Goal: Task Accomplishment & Management: Manage account settings

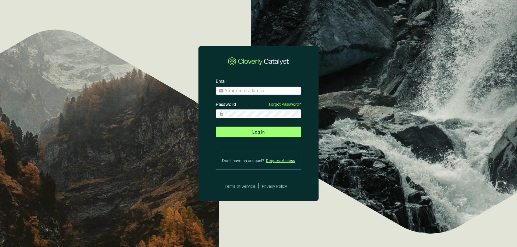
type input "[EMAIL_ADDRESS][DOMAIN_NAME]"
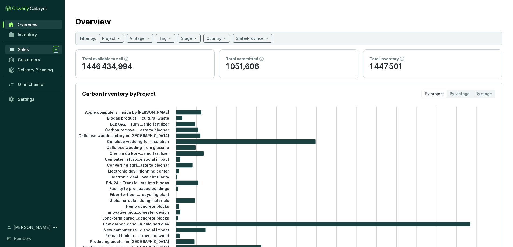
click at [25, 51] on span "Sales" at bounding box center [23, 49] width 11 height 5
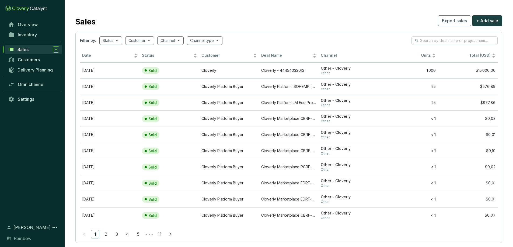
click at [30, 50] on div "Sales" at bounding box center [39, 49] width 42 height 6
click at [30, 36] on span "Inventory" at bounding box center [27, 34] width 19 height 5
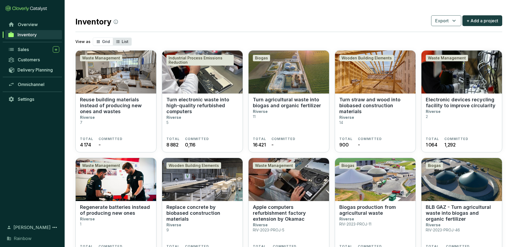
click at [124, 42] on span "List" at bounding box center [125, 41] width 7 height 5
click at [113, 38] on input "List" at bounding box center [113, 38] width 0 height 0
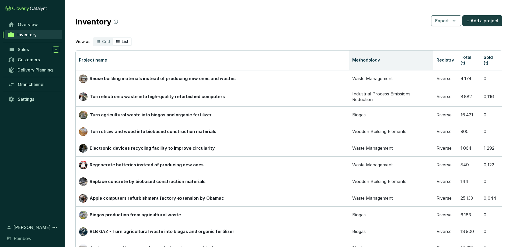
click at [369, 61] on th "Methodology" at bounding box center [391, 61] width 84 height 20
click at [417, 63] on th "Methodology" at bounding box center [391, 61] width 84 height 20
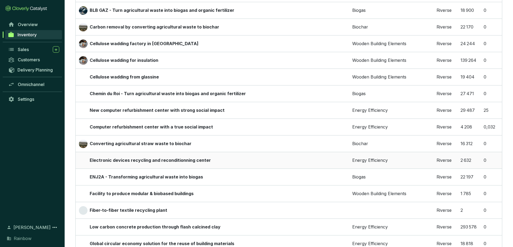
scroll to position [223, 0]
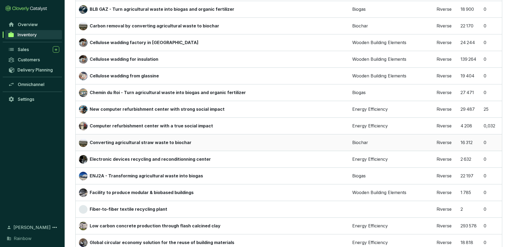
click at [173, 143] on p "Converting agricultural straw waste to biochar" at bounding box center [141, 143] width 102 height 6
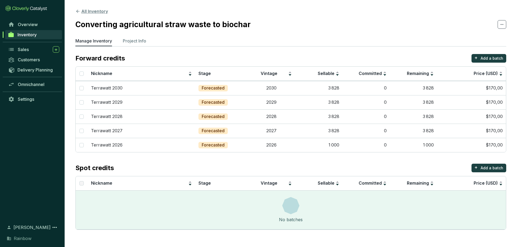
click at [78, 13] on icon at bounding box center [77, 11] width 5 height 5
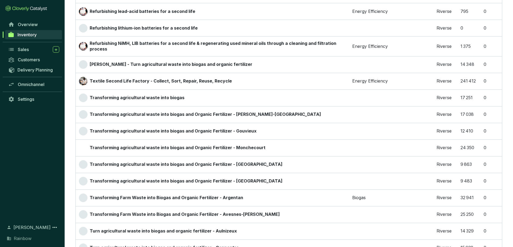
scroll to position [761, 0]
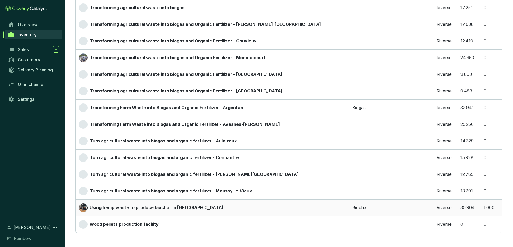
click at [126, 210] on p "Using hemp waste to produce biochar in [GEOGRAPHIC_DATA]" at bounding box center [157, 208] width 134 height 6
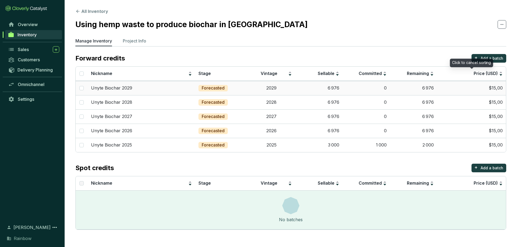
click at [494, 88] on td "$15,00" at bounding box center [471, 88] width 69 height 14
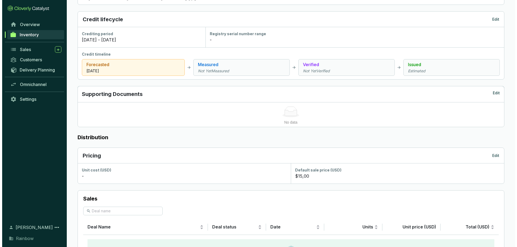
scroll to position [163, 0]
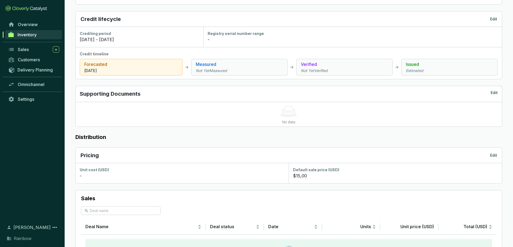
click at [316, 178] on section "$15,00" at bounding box center [395, 176] width 205 height 6
click at [298, 179] on p "$15,00" at bounding box center [300, 176] width 14 height 6
click at [495, 155] on p "Edit" at bounding box center [493, 155] width 7 height 5
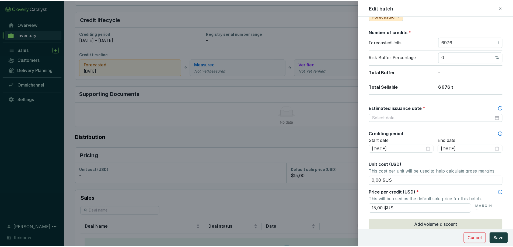
scroll to position [76, 0]
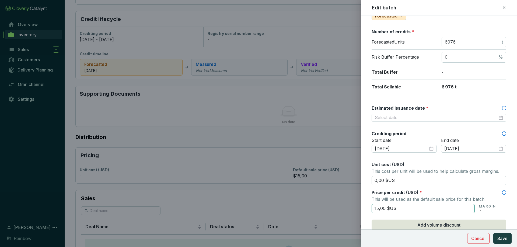
click at [379, 210] on input "15,00 $US" at bounding box center [423, 208] width 103 height 9
type input "150,00 $US"
click at [498, 237] on span "Save" at bounding box center [502, 239] width 10 height 6
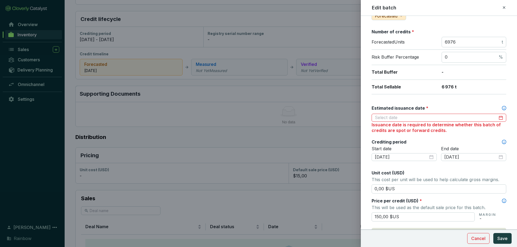
click at [293, 141] on div at bounding box center [258, 123] width 517 height 247
click at [411, 118] on input "Estimated issuance date *" at bounding box center [436, 118] width 123 height 6
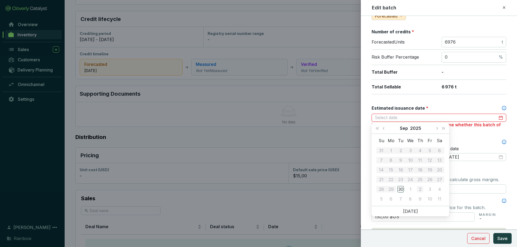
type input "2025-10-02"
click at [444, 127] on button "Next year (Control + right)" at bounding box center [443, 128] width 7 height 11
type input "2026-09-01"
click at [401, 153] on div "1" at bounding box center [400, 151] width 6 height 6
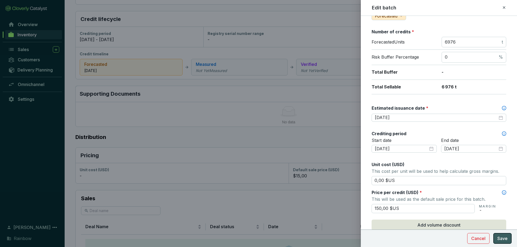
click at [504, 239] on span "Save" at bounding box center [502, 239] width 10 height 6
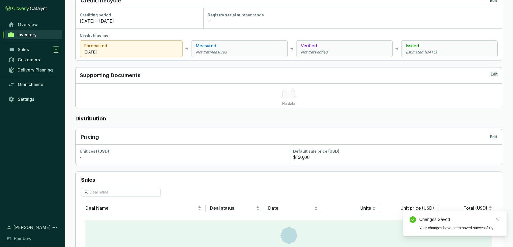
scroll to position [187, 0]
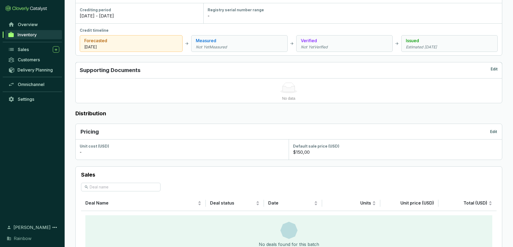
click at [494, 132] on p "Edit" at bounding box center [493, 131] width 7 height 5
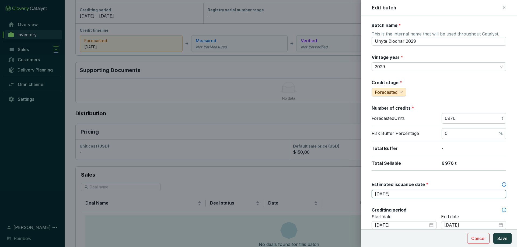
click at [384, 195] on input "2026-09-01" at bounding box center [436, 194] width 123 height 6
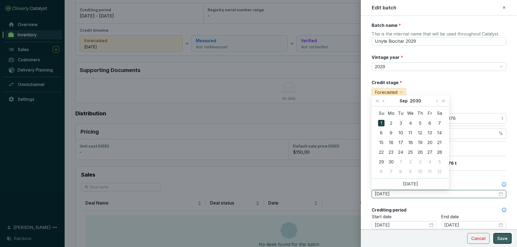
type input "2030-09-01"
click at [502, 241] on span "Save" at bounding box center [502, 239] width 10 height 6
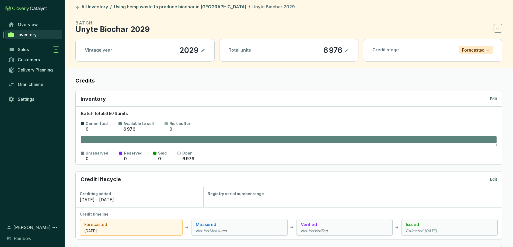
scroll to position [0, 0]
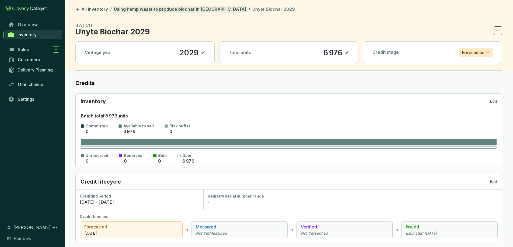
click at [129, 11] on link "Using hemp waste to produce biochar in [GEOGRAPHIC_DATA]" at bounding box center [180, 9] width 135 height 6
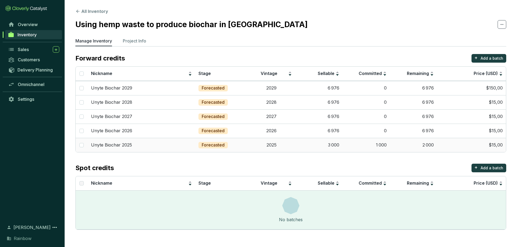
click at [410, 144] on td "2 000" at bounding box center [413, 145] width 47 height 14
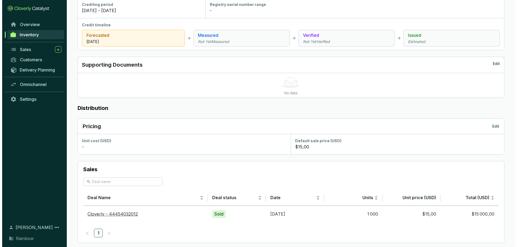
scroll to position [198, 0]
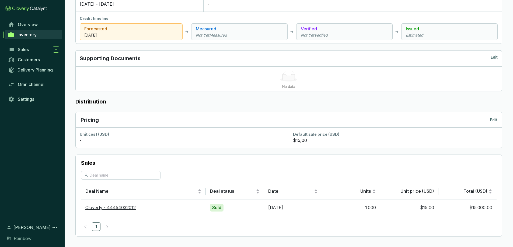
click at [492, 119] on p "Edit" at bounding box center [493, 119] width 7 height 5
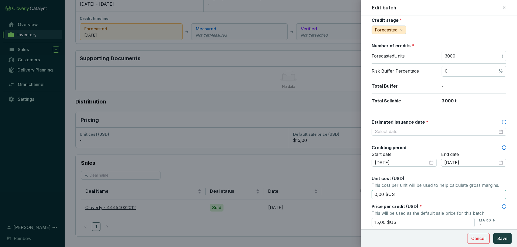
scroll to position [63, 0]
click at [379, 223] on input "15,00 $US" at bounding box center [423, 222] width 103 height 9
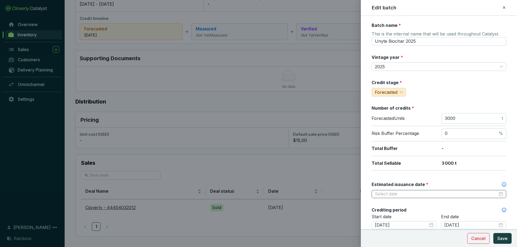
type input "150,00 $US"
click at [422, 194] on input "Estimated issuance date *" at bounding box center [436, 194] width 123 height 6
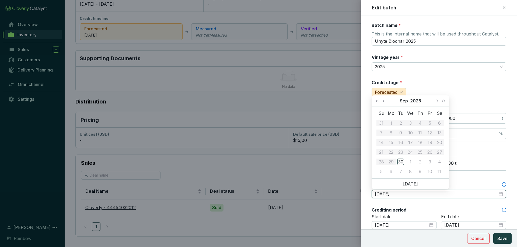
type input "2025-10-03"
click at [437, 101] on span "Next month (PageDown)" at bounding box center [436, 101] width 3 height 3
click at [439, 102] on button "Next month (PageDown)" at bounding box center [436, 101] width 7 height 11
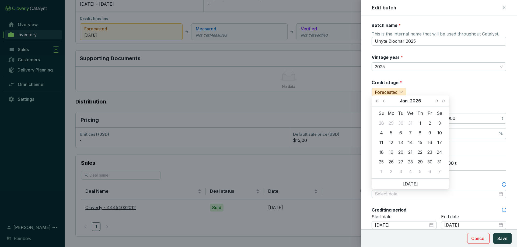
click at [439, 102] on button "Next month (PageDown)" at bounding box center [436, 101] width 7 height 11
type input "2026-03-31"
click at [399, 164] on div "31" at bounding box center [400, 162] width 6 height 6
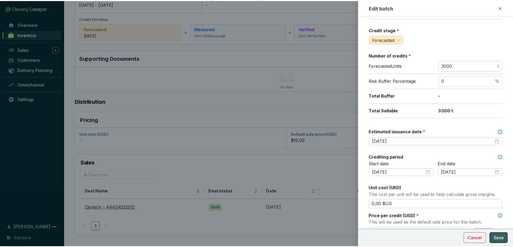
scroll to position [53, 0]
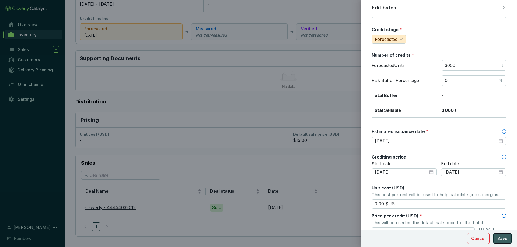
click at [507, 240] on span "Save" at bounding box center [502, 239] width 10 height 6
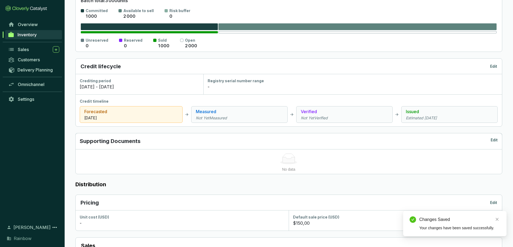
scroll to position [0, 0]
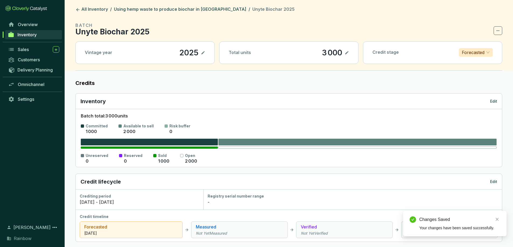
click at [252, 12] on li "Unyte Biochar 2025" at bounding box center [273, 9] width 42 height 6
click at [191, 9] on link "Using hemp waste to produce biochar in [GEOGRAPHIC_DATA]" at bounding box center [180, 9] width 135 height 6
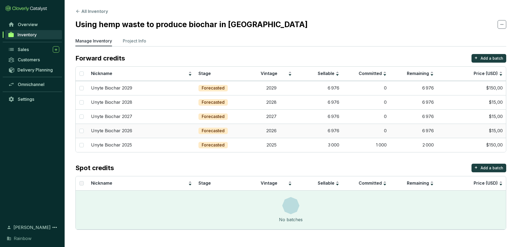
click at [121, 130] on p "Unyte Biochar 2026" at bounding box center [111, 131] width 41 height 6
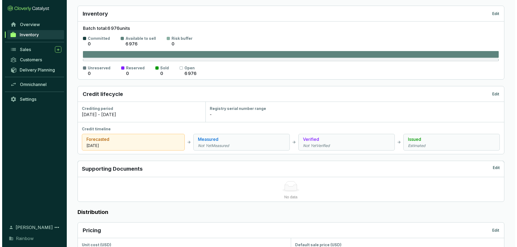
scroll to position [150, 0]
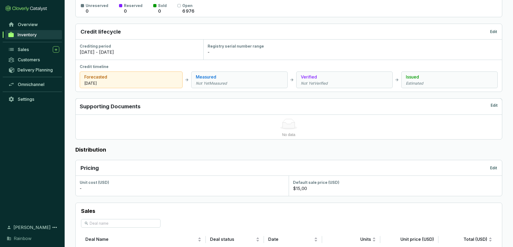
click at [496, 167] on p "Edit" at bounding box center [493, 168] width 7 height 5
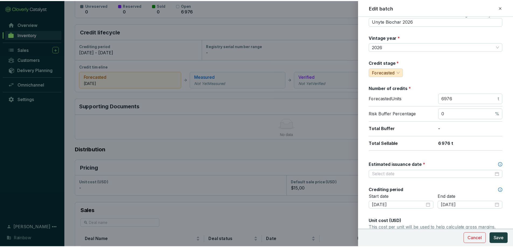
scroll to position [91, 0]
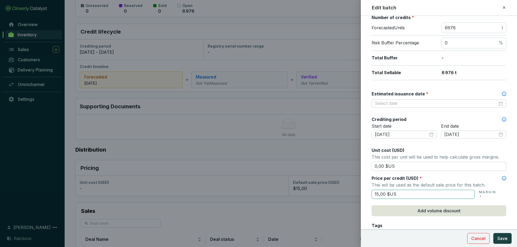
click at [379, 194] on input "15,00 $US" at bounding box center [423, 194] width 103 height 9
type input "150,00 $US"
click at [392, 101] on input "Estimated issuance date *" at bounding box center [436, 104] width 123 height 6
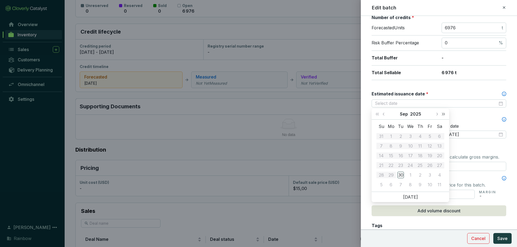
click at [445, 114] on button "Next year (Control + right)" at bounding box center [443, 114] width 7 height 11
type input "2027-09-01"
click at [384, 113] on button "Previous month (PageUp)" at bounding box center [384, 114] width 7 height 11
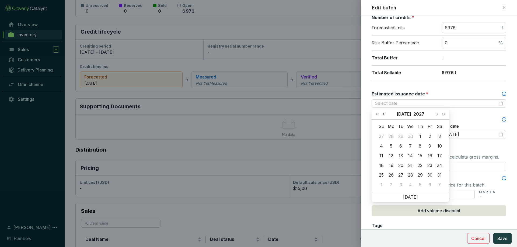
click at [384, 113] on button "Previous month (PageUp)" at bounding box center [384, 114] width 7 height 11
type input "2027-06-30"
click at [412, 174] on div "30" at bounding box center [410, 175] width 6 height 6
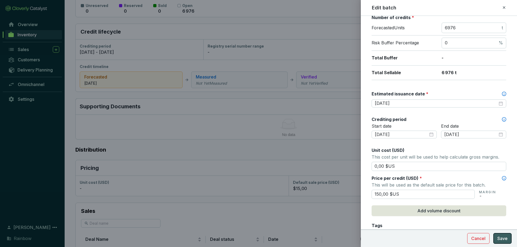
click at [506, 240] on span "Save" at bounding box center [502, 239] width 10 height 6
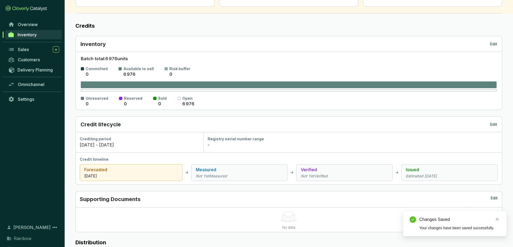
scroll to position [0, 0]
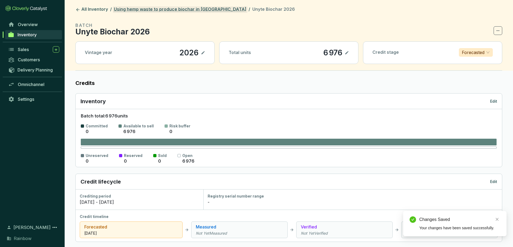
click at [169, 11] on link "Using hemp waste to produce biochar in [GEOGRAPHIC_DATA]" at bounding box center [180, 9] width 135 height 6
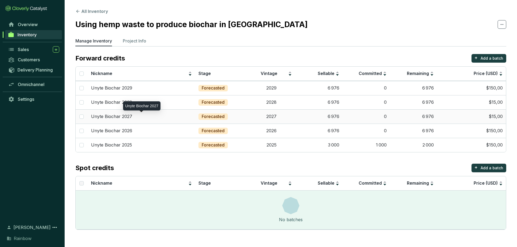
click at [128, 117] on p "Unyte Biochar 2027" at bounding box center [111, 117] width 41 height 6
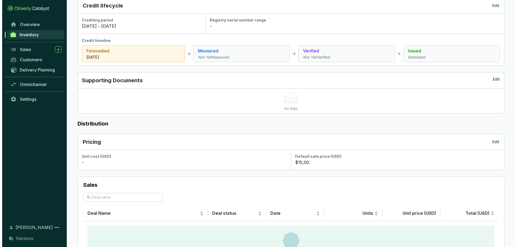
scroll to position [217, 0]
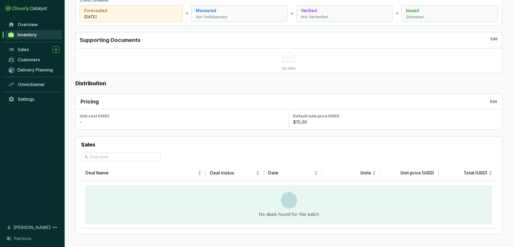
click at [493, 104] on p "Edit" at bounding box center [493, 101] width 7 height 5
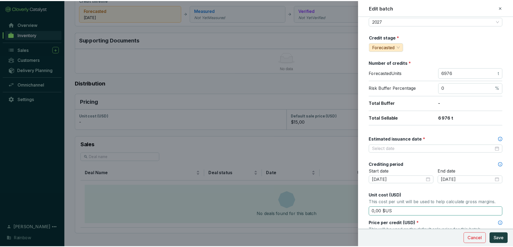
scroll to position [79, 0]
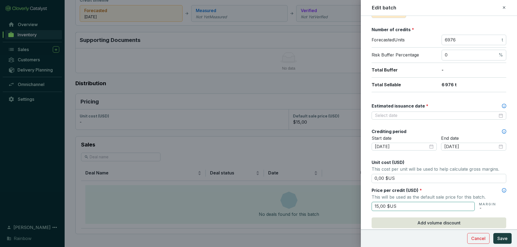
click at [378, 207] on input "15,00 $US" at bounding box center [423, 206] width 103 height 9
type input "150,00 $US"
click at [401, 115] on input "Estimated issuance date *" at bounding box center [436, 116] width 123 height 6
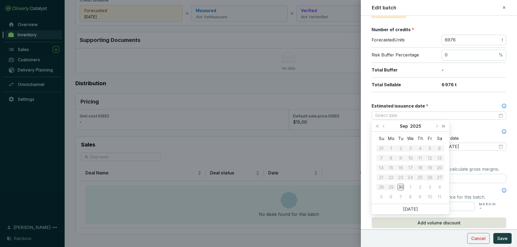
click at [442, 127] on span "Next year (Control + right)" at bounding box center [443, 126] width 3 height 3
type input "2028-08-29"
click at [384, 127] on span "Previous month (PageUp)" at bounding box center [384, 126] width 3 height 3
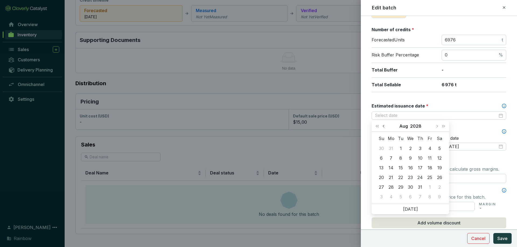
click at [384, 127] on span "Previous month (PageUp)" at bounding box center [384, 126] width 3 height 3
type input "2028-06-30"
click at [430, 188] on div "30" at bounding box center [429, 187] width 6 height 6
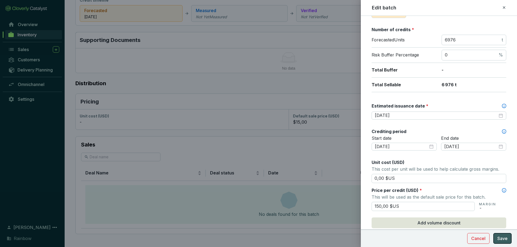
click at [503, 241] on span "Save" at bounding box center [502, 239] width 10 height 6
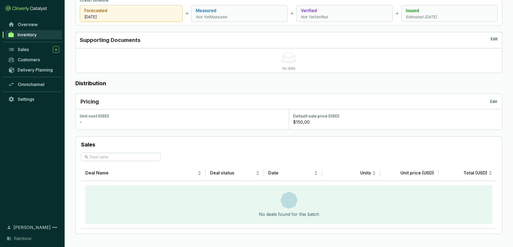
scroll to position [0, 0]
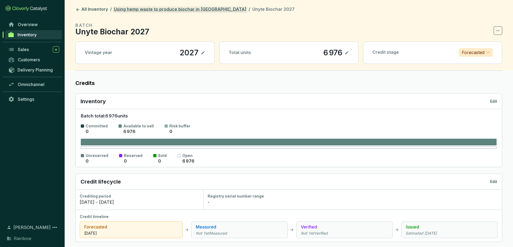
click at [172, 10] on link "Using hemp waste to produce biochar in [GEOGRAPHIC_DATA]" at bounding box center [180, 9] width 135 height 6
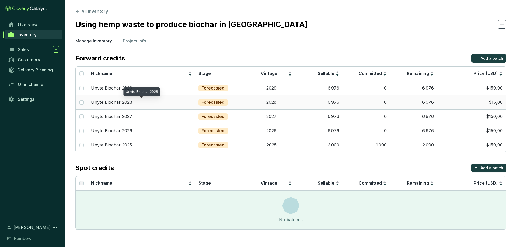
click at [158, 104] on div "Unyte Biochar 2028" at bounding box center [141, 103] width 101 height 6
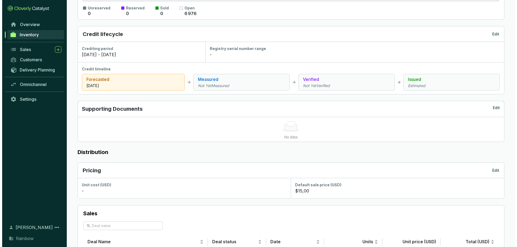
scroll to position [167, 0]
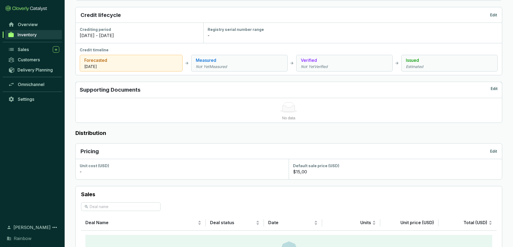
click at [493, 152] on p "Edit" at bounding box center [493, 151] width 7 height 5
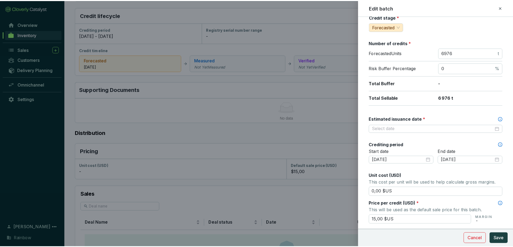
scroll to position [68, 0]
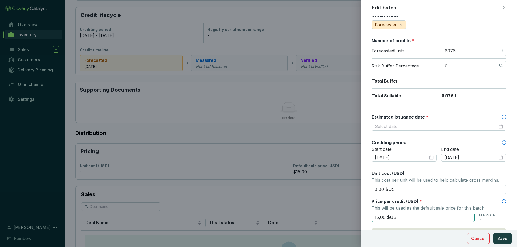
click at [379, 218] on input "15,00 $US" at bounding box center [423, 217] width 103 height 9
type input "150,00 $US"
click at [390, 126] on input "Estimated issuance date *" at bounding box center [436, 127] width 123 height 6
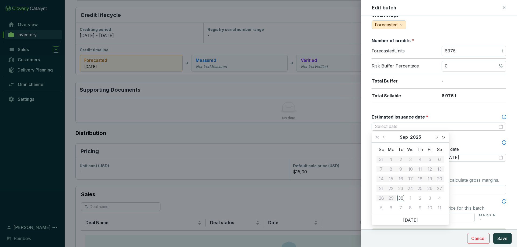
click at [443, 138] on span "Next year (Control + right)" at bounding box center [443, 137] width 3 height 3
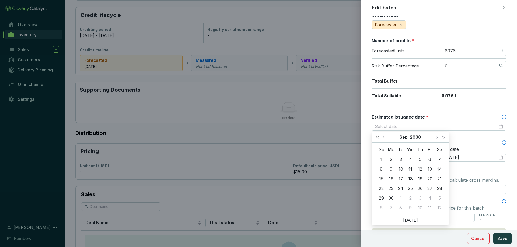
click at [379, 138] on span "Last year (Control + left)" at bounding box center [377, 137] width 3 height 3
click at [383, 139] on button "Previous month (PageUp)" at bounding box center [384, 137] width 7 height 11
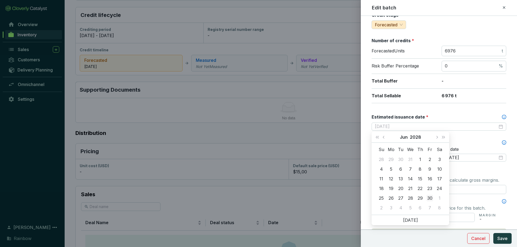
type input "2028-06-30"
click at [430, 198] on div "30" at bounding box center [429, 198] width 6 height 6
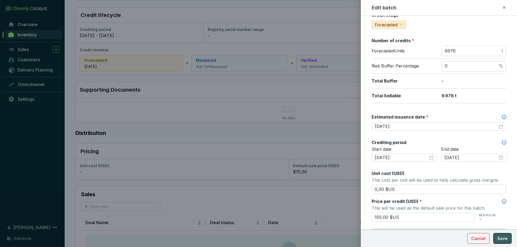
click at [503, 242] on span "Save" at bounding box center [502, 239] width 10 height 6
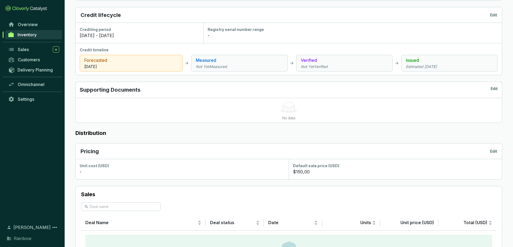
click at [28, 34] on span "Inventory" at bounding box center [27, 34] width 19 height 5
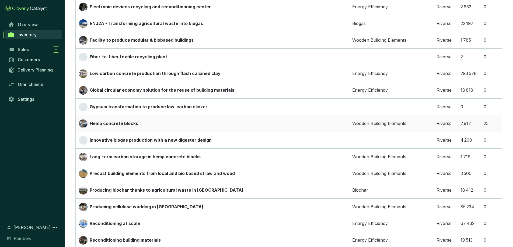
click at [111, 124] on p "Hemp concrete blocks" at bounding box center [114, 124] width 48 height 6
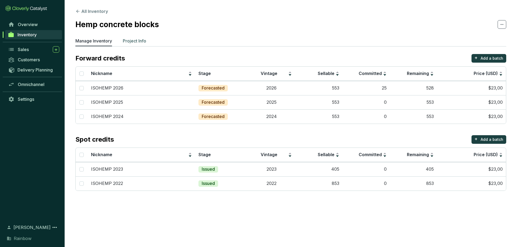
click at [137, 45] on li "Project Info" at bounding box center [134, 42] width 23 height 9
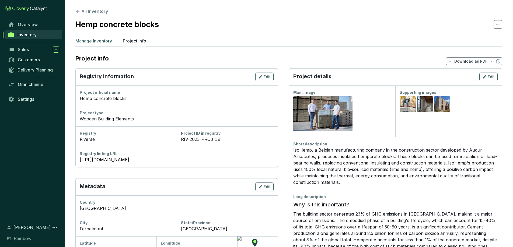
click at [101, 41] on p "Manage Inventory" at bounding box center [93, 41] width 37 height 6
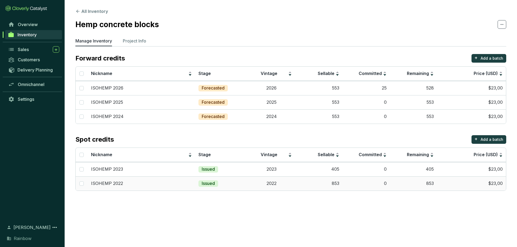
click at [461, 188] on td "$23,00" at bounding box center [471, 184] width 69 height 14
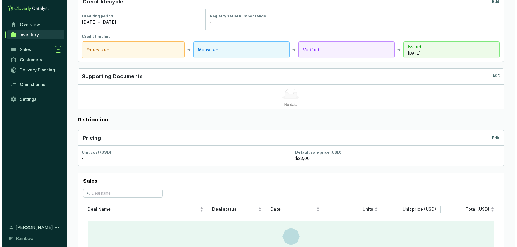
scroll to position [217, 0]
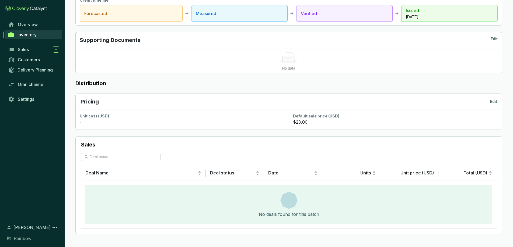
click at [308, 124] on section "$23,00" at bounding box center [395, 122] width 205 height 6
click at [496, 103] on p "Edit" at bounding box center [493, 101] width 7 height 5
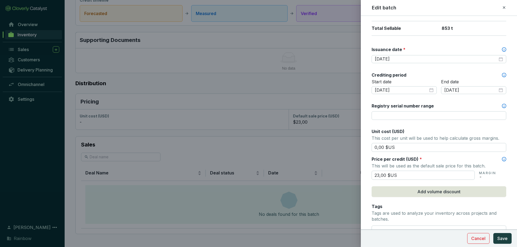
scroll to position [135, 0]
drag, startPoint x: 379, startPoint y: 177, endPoint x: 342, endPoint y: 173, distance: 37.6
click at [342, 173] on div "Edit batch Batch name * This is the internal name that will be used throughout …" at bounding box center [258, 123] width 517 height 247
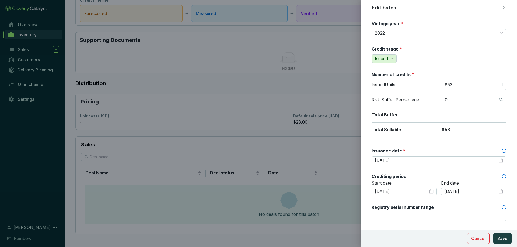
scroll to position [0, 0]
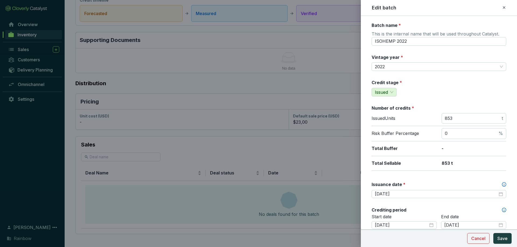
type input "80,00 $US"
click at [457, 119] on input "853" at bounding box center [473, 119] width 56 height 6
type input "6"
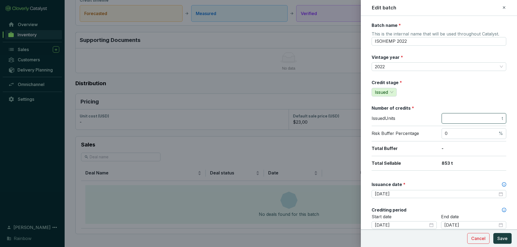
type input "5"
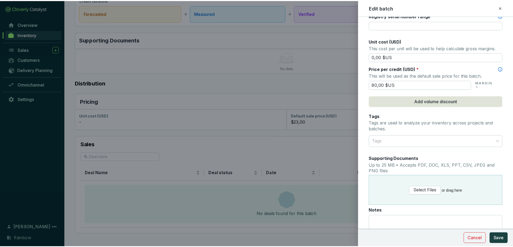
scroll to position [232, 0]
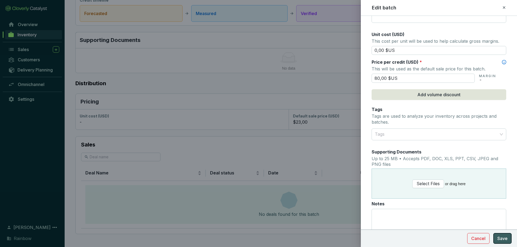
type input "57"
click at [498, 235] on button "Save" at bounding box center [502, 238] width 18 height 11
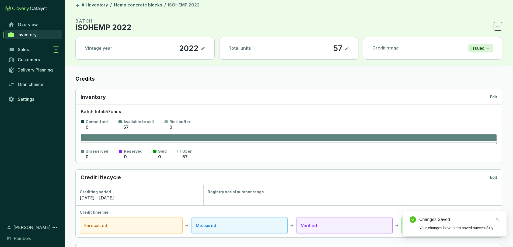
scroll to position [0, 0]
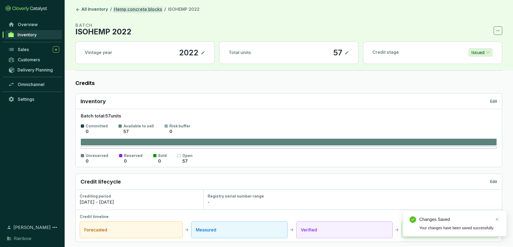
click at [137, 11] on link "Hemp concrete blocks" at bounding box center [138, 9] width 50 height 6
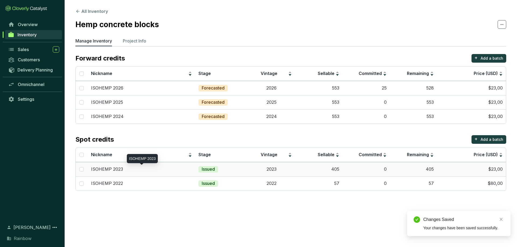
click at [112, 170] on p "ISOHEMP 2023" at bounding box center [107, 170] width 32 height 6
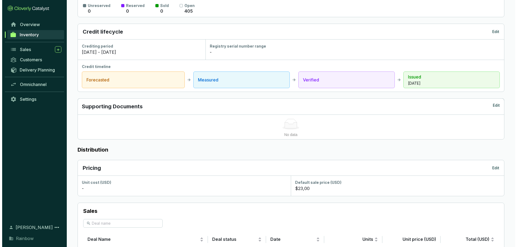
scroll to position [211, 0]
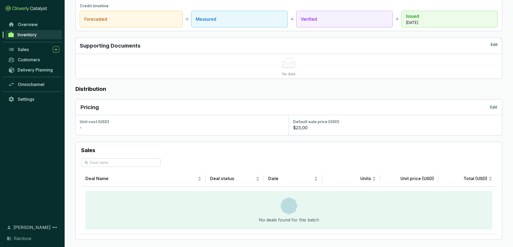
click at [494, 106] on p "Edit" at bounding box center [493, 107] width 7 height 5
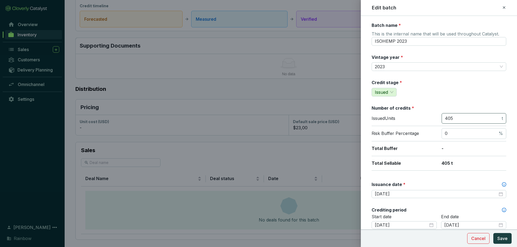
click at [464, 122] on span "405 t" at bounding box center [474, 118] width 65 height 11
click at [463, 117] on input "405" at bounding box center [473, 119] width 56 height 6
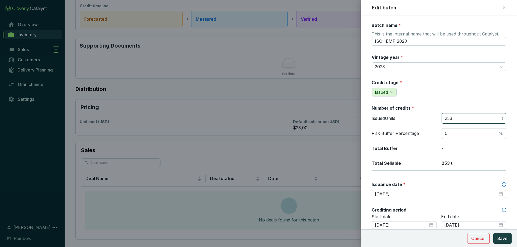
type input "253"
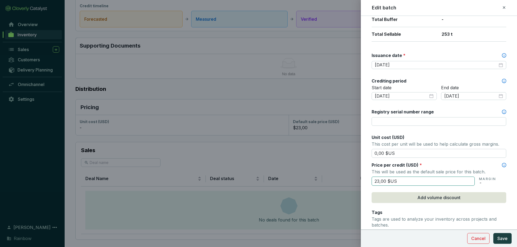
scroll to position [130, 0]
click at [378, 181] on input "23,00 $US" at bounding box center [423, 181] width 103 height 9
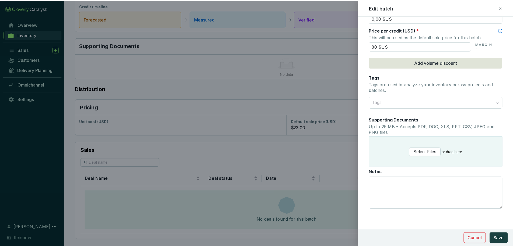
scroll to position [265, 0]
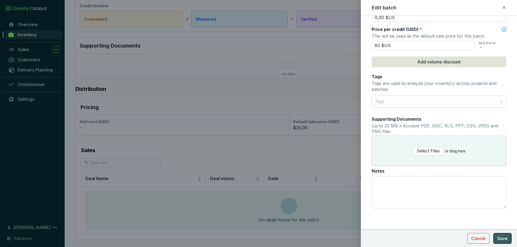
type input "80,00 $US"
click at [500, 237] on span "Save" at bounding box center [502, 239] width 10 height 6
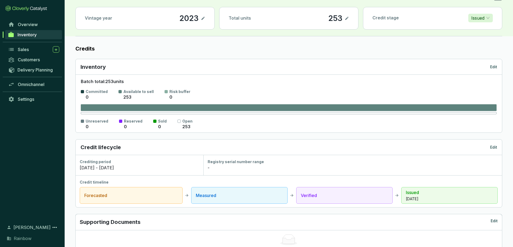
scroll to position [0, 0]
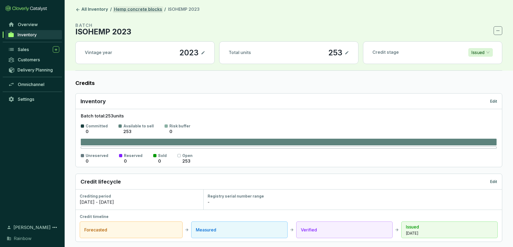
click at [143, 12] on link "Hemp concrete blocks" at bounding box center [138, 9] width 50 height 6
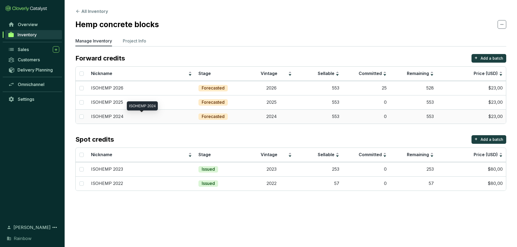
click at [109, 117] on p "ISOHEMP 2024" at bounding box center [107, 117] width 33 height 6
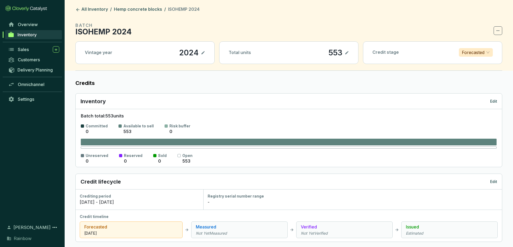
click at [487, 55] on span "Forecasted" at bounding box center [476, 52] width 28 height 8
click at [474, 89] on p "Issued" at bounding box center [475, 89] width 25 height 6
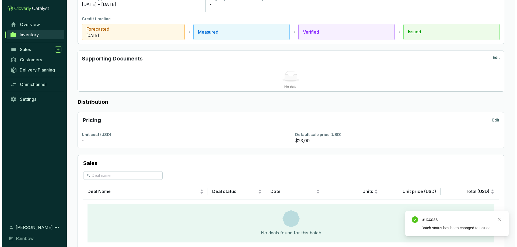
scroll to position [217, 0]
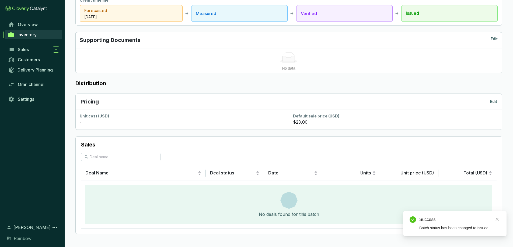
click at [493, 102] on p "Edit" at bounding box center [493, 101] width 7 height 5
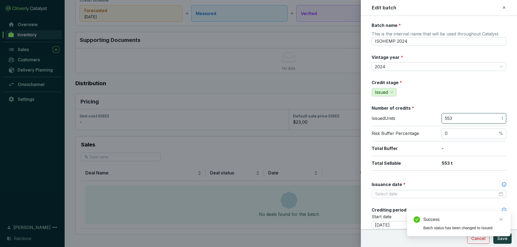
click at [466, 121] on input "553" at bounding box center [473, 119] width 56 height 6
type input "0"
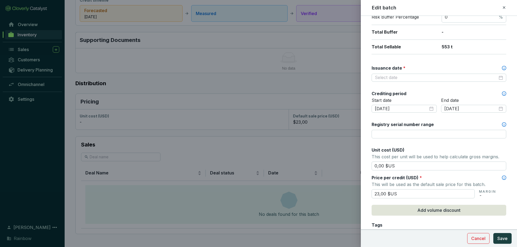
scroll to position [152, 0]
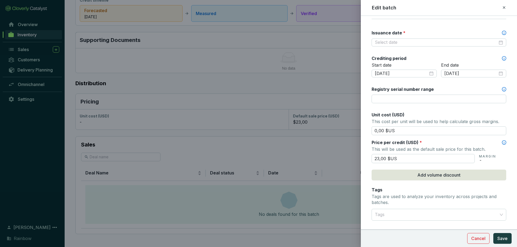
drag, startPoint x: 379, startPoint y: 160, endPoint x: 356, endPoint y: 159, distance: 23.2
click at [356, 159] on div "Edit batch Batch name * This is the internal name that will be used throughout …" at bounding box center [258, 123] width 517 height 247
type input "80,00 $US"
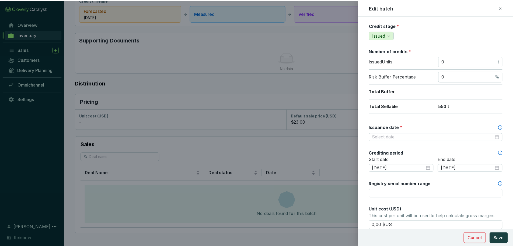
scroll to position [57, 0]
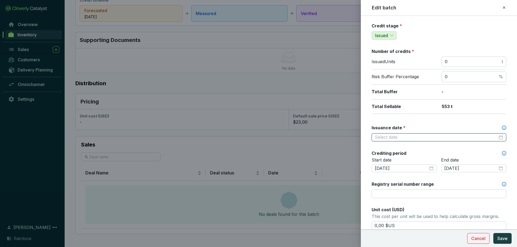
click at [450, 135] on input "Issuance date *" at bounding box center [436, 138] width 123 height 6
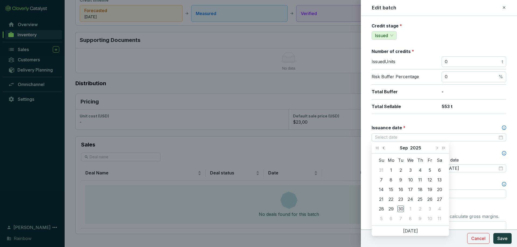
click at [384, 149] on span "Previous month (PageUp)" at bounding box center [384, 148] width 3 height 3
type input "2025-07-31"
click at [422, 208] on div "31" at bounding box center [420, 209] width 6 height 6
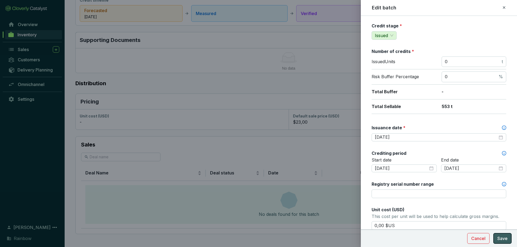
click at [501, 237] on span "Save" at bounding box center [502, 239] width 10 height 6
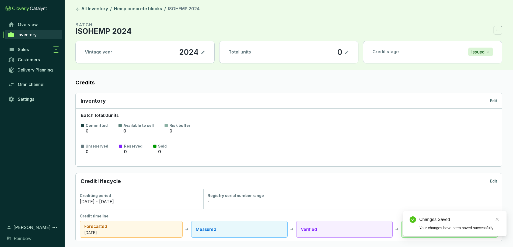
scroll to position [0, 0]
click at [139, 10] on link "Hemp concrete blocks" at bounding box center [138, 9] width 50 height 6
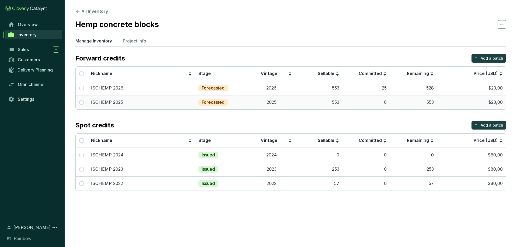
click at [392, 105] on td "553" at bounding box center [413, 102] width 47 height 14
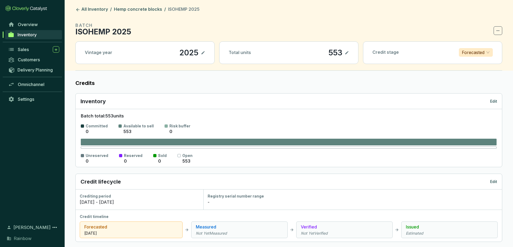
click at [348, 52] on icon at bounding box center [347, 53] width 4 height 6
click at [328, 54] on div "553" at bounding box center [328, 52] width 16 height 9
click at [393, 33] on section "BATCH ISOHEMP 2025" at bounding box center [288, 28] width 427 height 13
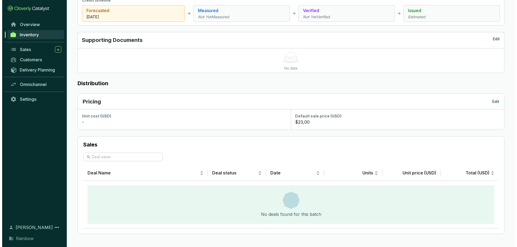
scroll to position [216, 0]
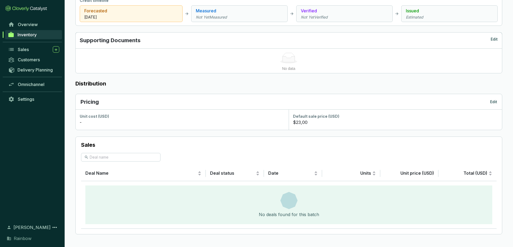
click at [493, 104] on p "Edit" at bounding box center [493, 101] width 7 height 5
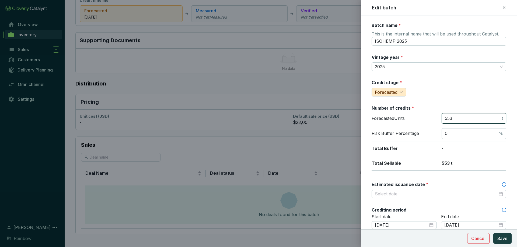
click at [453, 118] on input "553" at bounding box center [473, 119] width 56 height 6
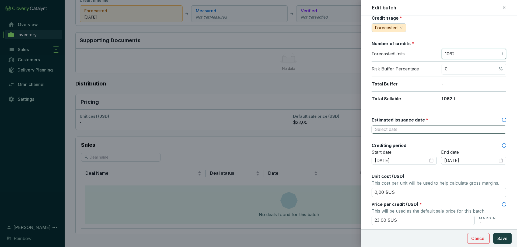
scroll to position [65, 0]
type input "1062"
click at [412, 128] on input "Estimated issuance date *" at bounding box center [436, 130] width 123 height 6
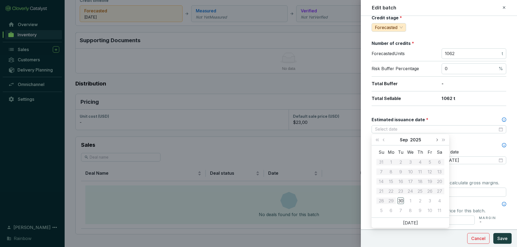
click at [438, 140] on button "Next month (PageDown)" at bounding box center [436, 140] width 7 height 11
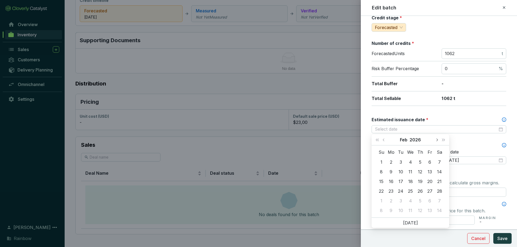
click at [438, 140] on button "Next month (PageDown)" at bounding box center [436, 140] width 7 height 11
type input "2026-03-31"
click at [400, 201] on div "31" at bounding box center [400, 201] width 6 height 6
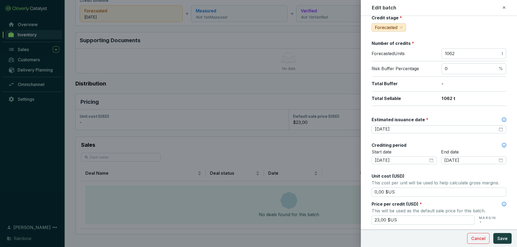
drag, startPoint x: 379, startPoint y: 220, endPoint x: 361, endPoint y: 221, distance: 17.5
click at [361, 221] on form "Batch name * This is the internal name that will be used throughout Catalyst. I…" at bounding box center [439, 186] width 156 height 459
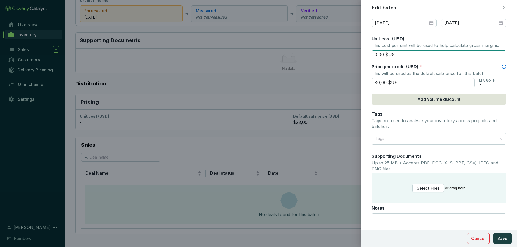
scroll to position [240, 0]
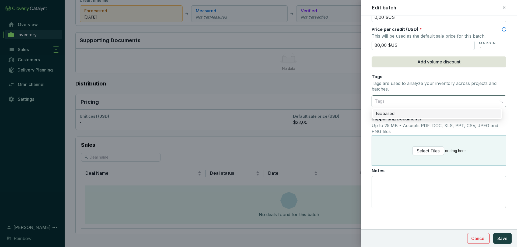
click at [439, 106] on div at bounding box center [436, 101] width 126 height 11
type input "80,00 $US"
click at [439, 106] on div at bounding box center [436, 101] width 126 height 11
click at [428, 106] on div at bounding box center [436, 101] width 126 height 11
click at [412, 115] on div "Biobased" at bounding box center [437, 114] width 122 height 6
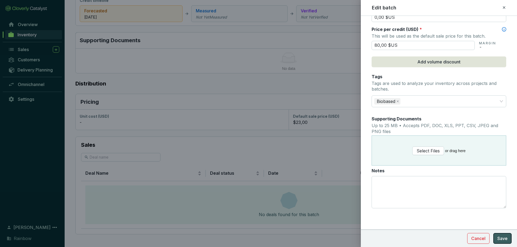
click at [505, 239] on span "Save" at bounding box center [502, 239] width 10 height 6
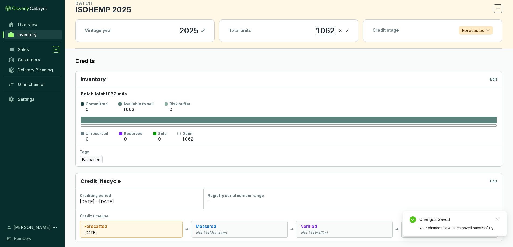
scroll to position [0, 0]
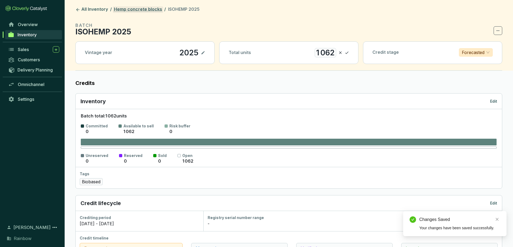
click at [131, 12] on link "Hemp concrete blocks" at bounding box center [138, 9] width 50 height 6
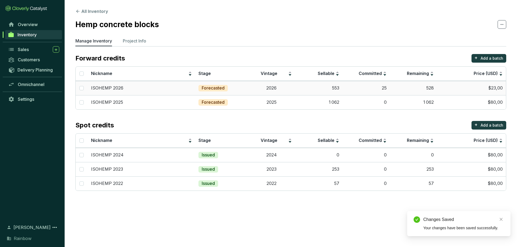
click at [126, 92] on td "ISOHEMP 2026" at bounding box center [142, 88] width 108 height 14
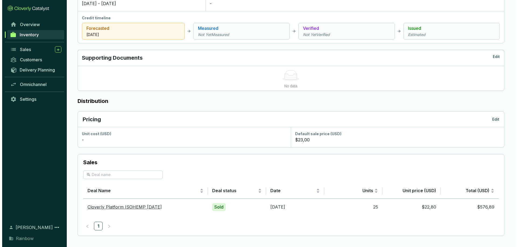
scroll to position [199, 0]
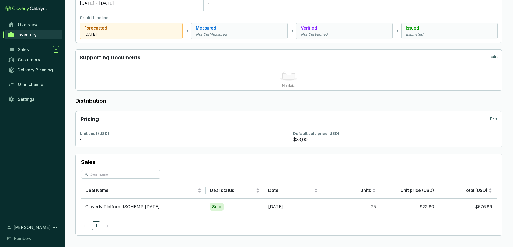
click at [495, 119] on p "Edit" at bounding box center [493, 119] width 7 height 5
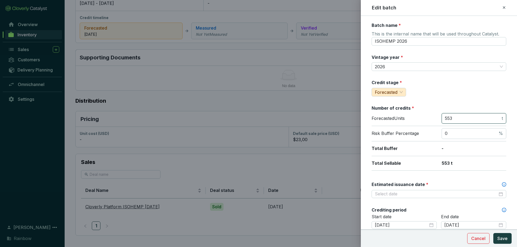
click at [460, 120] on input "553" at bounding box center [473, 119] width 56 height 6
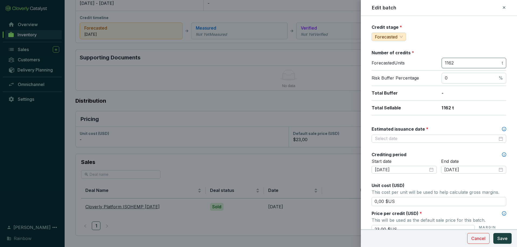
scroll to position [57, 0]
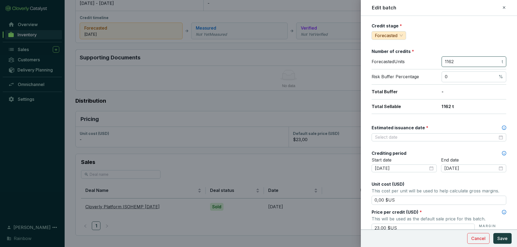
click at [454, 63] on input "1162" at bounding box center [473, 62] width 56 height 6
type input "1168"
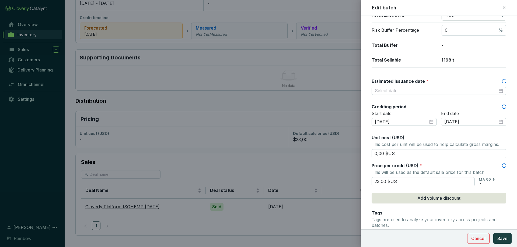
scroll to position [104, 0]
click at [408, 90] on input "Estimated issuance date *" at bounding box center [436, 91] width 123 height 6
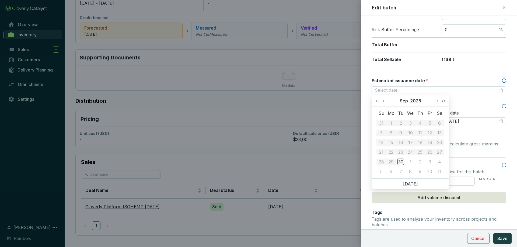
click at [441, 102] on button "Next year (Control + right)" at bounding box center [443, 101] width 7 height 11
type input "2027-08-30"
type input "2027-09-01"
click at [383, 102] on button "Previous month (PageUp)" at bounding box center [384, 101] width 7 height 11
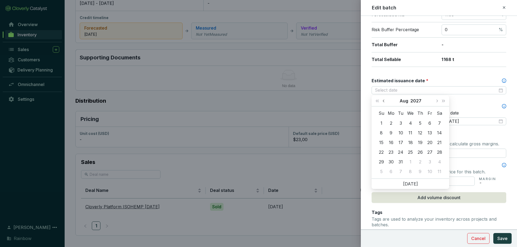
click at [383, 102] on button "Previous month (PageUp)" at bounding box center [384, 101] width 7 height 11
type input "2027-06-30"
click at [408, 164] on div "30" at bounding box center [410, 162] width 6 height 6
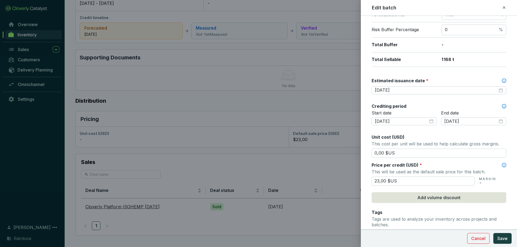
drag, startPoint x: 380, startPoint y: 181, endPoint x: 334, endPoint y: 168, distance: 47.2
click at [334, 168] on div "Edit batch Batch name * This is the internal name that will be used throughout …" at bounding box center [258, 123] width 517 height 247
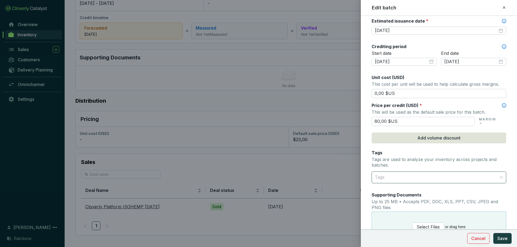
scroll to position [164, 0]
click at [394, 176] on div at bounding box center [436, 177] width 126 height 11
type input "80,00 $US"
click at [394, 189] on div "Biobased" at bounding box center [437, 190] width 122 height 6
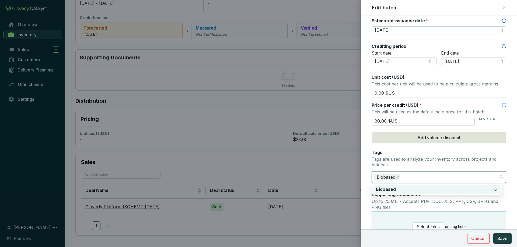
scroll to position [240, 0]
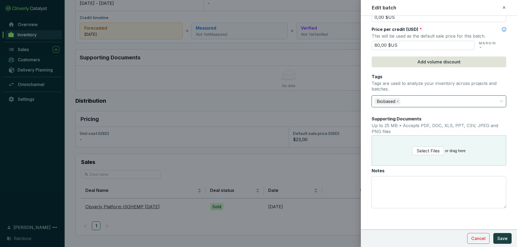
click at [509, 143] on form "Batch name * This is the internal name that will be used throughout Catalyst. I…" at bounding box center [439, 11] width 156 height 459
click at [506, 237] on span "Save" at bounding box center [502, 239] width 10 height 6
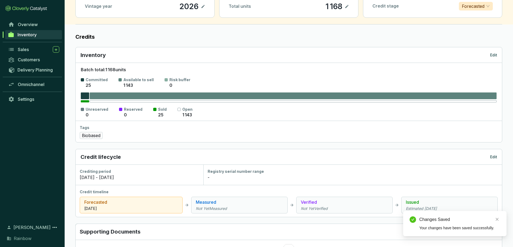
scroll to position [0, 0]
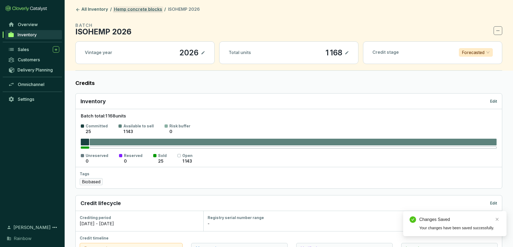
click at [127, 12] on link "Hemp concrete blocks" at bounding box center [138, 9] width 50 height 6
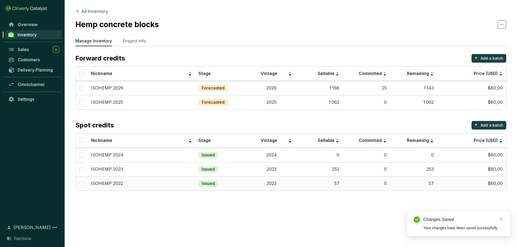
click at [317, 183] on td "57" at bounding box center [318, 184] width 47 height 14
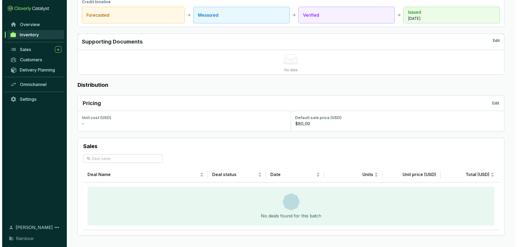
scroll to position [215, 0]
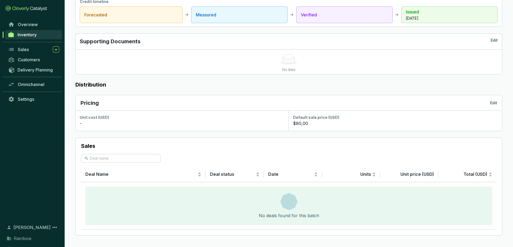
click at [496, 104] on p "Edit" at bounding box center [493, 102] width 7 height 5
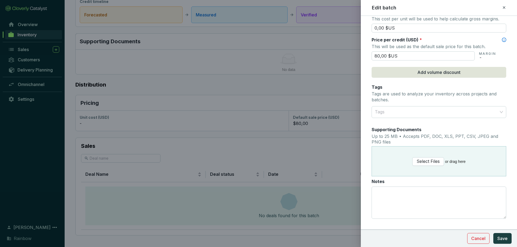
scroll to position [255, 0]
click at [391, 110] on div at bounding box center [436, 112] width 126 height 11
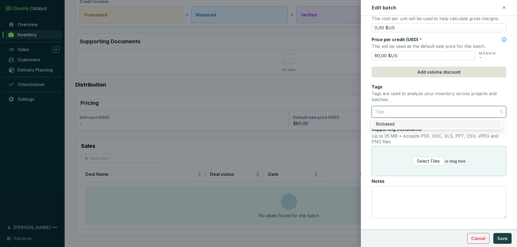
click at [390, 124] on div "Biobased" at bounding box center [437, 124] width 122 height 6
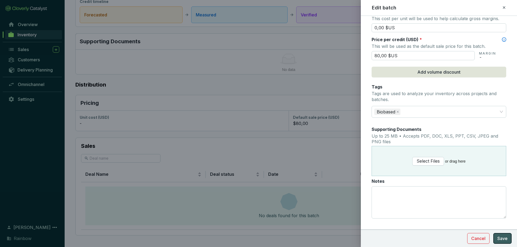
click at [501, 239] on span "Save" at bounding box center [502, 239] width 10 height 6
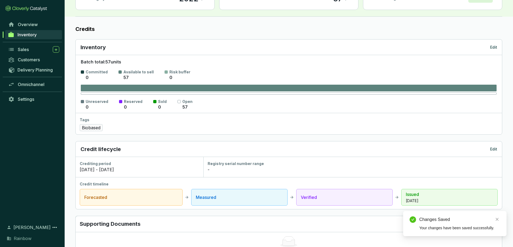
scroll to position [0, 0]
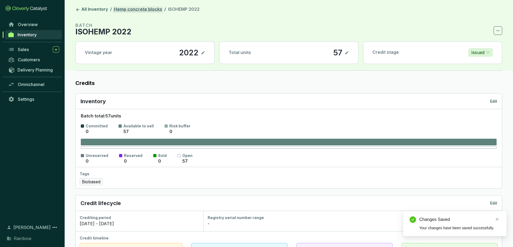
click at [149, 11] on link "Hemp concrete blocks" at bounding box center [138, 9] width 50 height 6
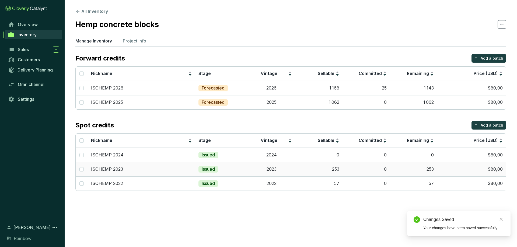
click at [489, 167] on td "$80,00" at bounding box center [471, 169] width 69 height 14
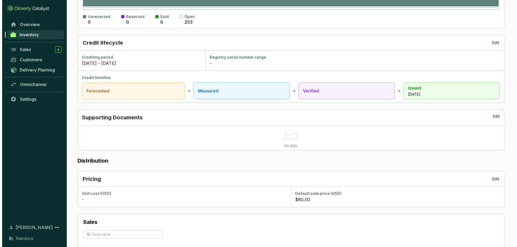
scroll to position [217, 0]
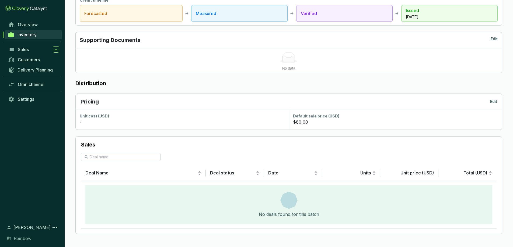
click at [495, 103] on p "Edit" at bounding box center [493, 101] width 7 height 5
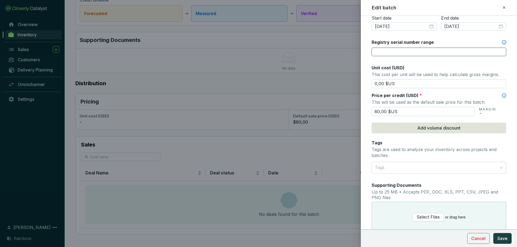
scroll to position [200, 0]
click at [399, 169] on div at bounding box center [436, 167] width 126 height 11
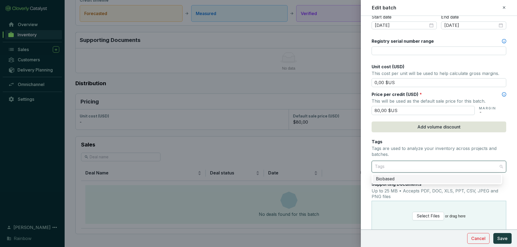
click at [388, 183] on div "Biobased" at bounding box center [437, 179] width 128 height 9
click at [505, 238] on span "Save" at bounding box center [502, 239] width 10 height 6
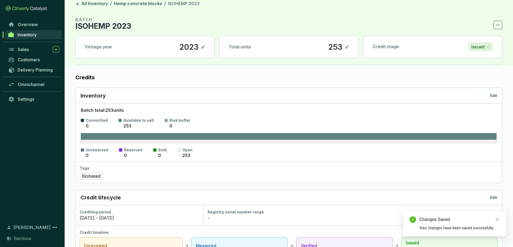
scroll to position [0, 0]
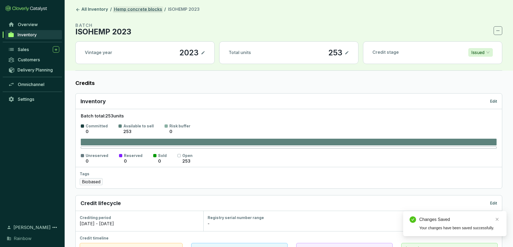
click at [133, 11] on link "Hemp concrete blocks" at bounding box center [138, 9] width 50 height 6
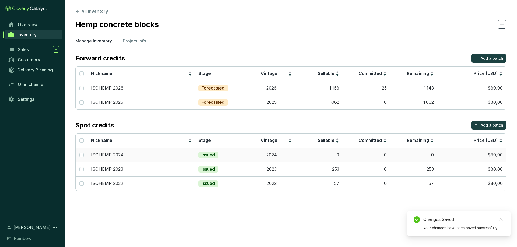
click at [393, 156] on td "0" at bounding box center [413, 155] width 47 height 14
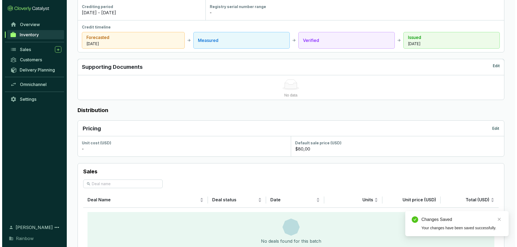
scroll to position [191, 0]
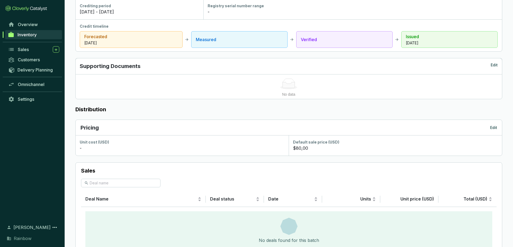
click at [494, 131] on div "Pricing Edit" at bounding box center [289, 128] width 417 height 8
click at [493, 129] on p "Edit" at bounding box center [493, 127] width 7 height 5
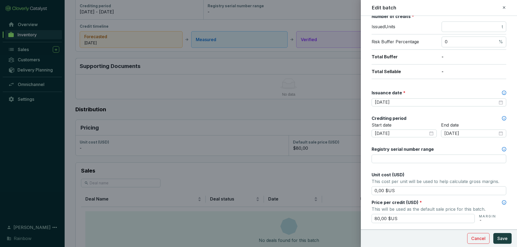
scroll to position [116, 0]
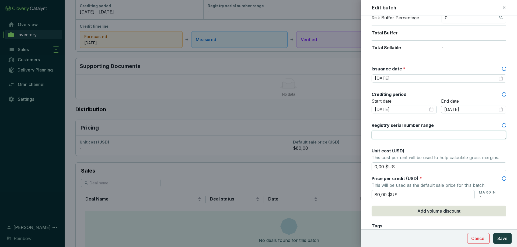
click at [419, 136] on input "Registry serial number range" at bounding box center [439, 135] width 135 height 9
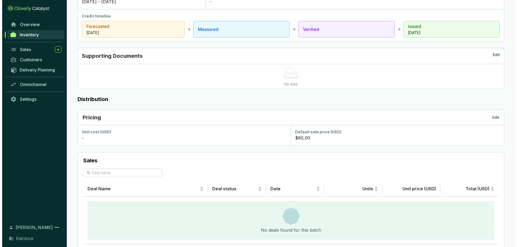
scroll to position [201, 0]
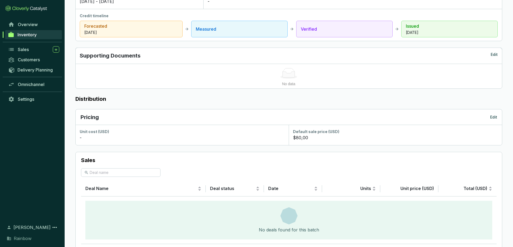
click at [493, 116] on p "Edit" at bounding box center [493, 117] width 7 height 5
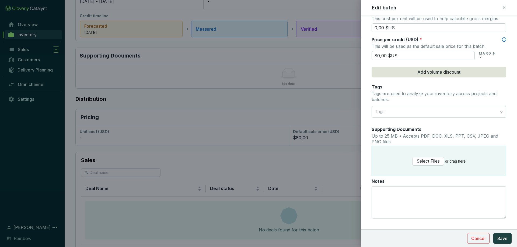
scroll to position [265, 0]
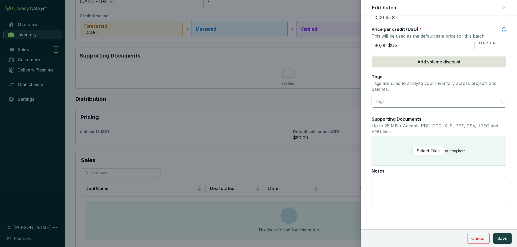
click at [388, 101] on div at bounding box center [436, 101] width 126 height 11
click at [387, 114] on div "Biobased" at bounding box center [437, 114] width 122 height 6
click at [509, 238] on button "Save" at bounding box center [502, 238] width 18 height 11
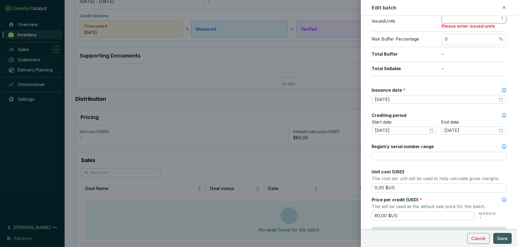
scroll to position [31, 0]
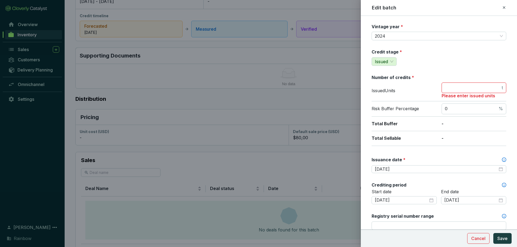
click at [468, 87] on input "number" at bounding box center [473, 88] width 56 height 6
type input "0"
type input "1"
type input "0"
click at [502, 237] on span "Save" at bounding box center [502, 239] width 10 height 6
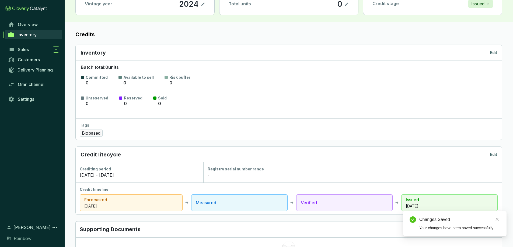
scroll to position [0, 0]
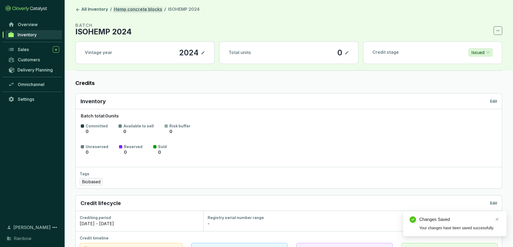
click at [128, 7] on link "Hemp concrete blocks" at bounding box center [138, 9] width 50 height 6
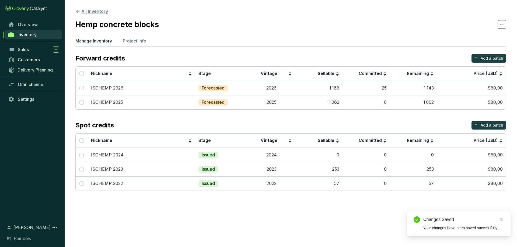
click at [99, 10] on button "All Inventory" at bounding box center [91, 11] width 33 height 6
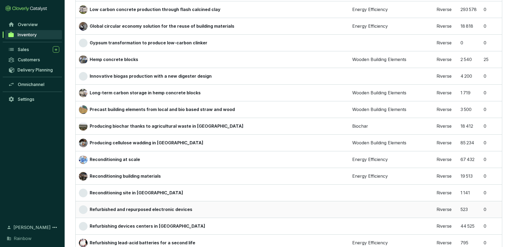
scroll to position [439, 0]
click at [118, 93] on p "Long-term carbon storage in hemp concrete blocks" at bounding box center [145, 93] width 111 height 6
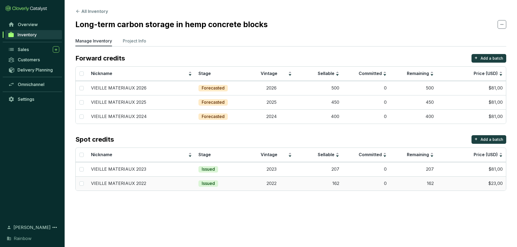
click at [416, 182] on td "162" at bounding box center [413, 184] width 47 height 14
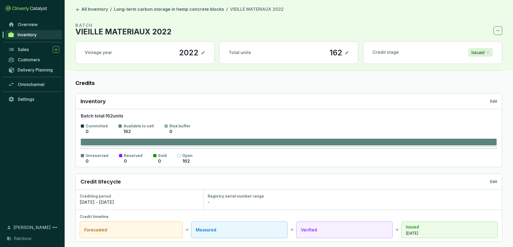
click at [32, 37] on span "Inventory" at bounding box center [27, 34] width 19 height 5
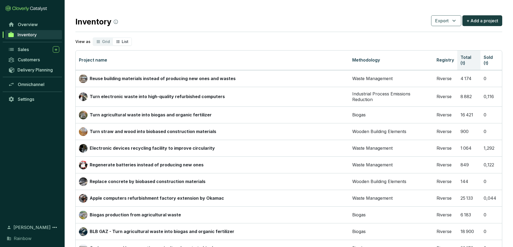
click at [464, 61] on th "Total (t)" at bounding box center [468, 61] width 23 height 20
click at [468, 66] on th "Total (t)" at bounding box center [468, 61] width 23 height 20
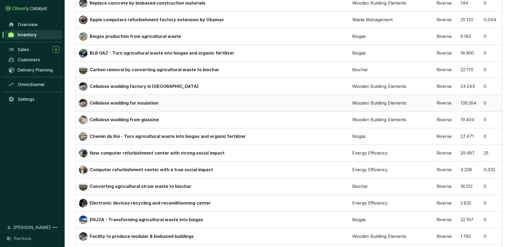
scroll to position [179, 0]
click at [207, 101] on div "Cellulose wadding for insulation" at bounding box center [212, 103] width 267 height 9
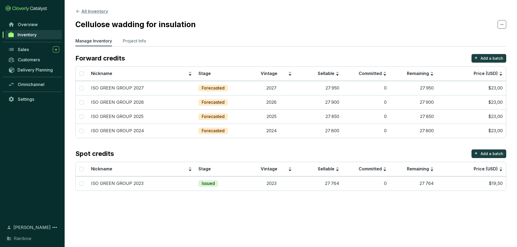
click at [76, 10] on icon at bounding box center [77, 11] width 5 height 5
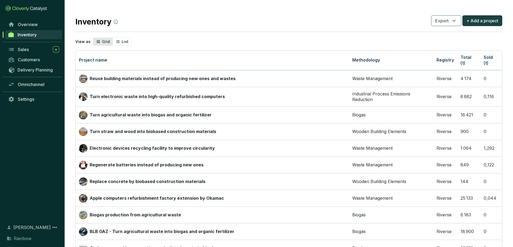
click at [98, 44] on icon "segmented control" at bounding box center [98, 42] width 4 height 6
click at [93, 38] on input "Grid" at bounding box center [93, 38] width 0 height 0
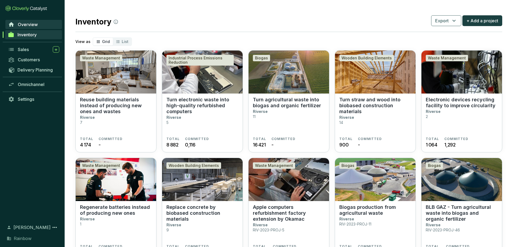
click at [34, 27] on link "Overview" at bounding box center [33, 24] width 57 height 9
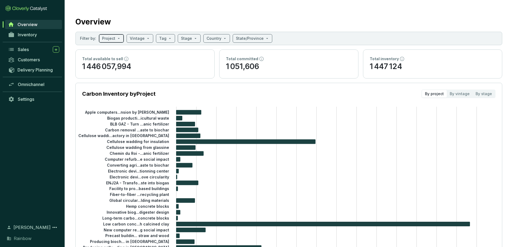
click at [113, 40] on input "search" at bounding box center [108, 38] width 13 height 8
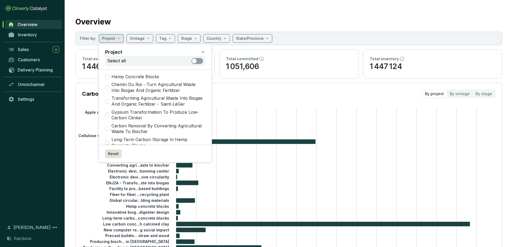
click at [140, 62] on div "Select all" at bounding box center [155, 61] width 100 height 10
click at [215, 39] on input "search" at bounding box center [214, 38] width 15 height 8
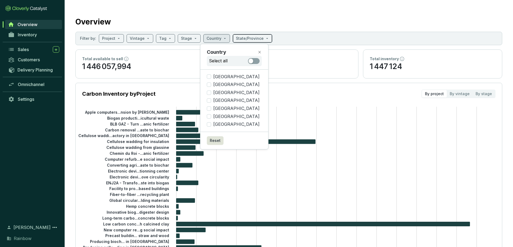
click at [256, 42] on input "search" at bounding box center [250, 38] width 28 height 8
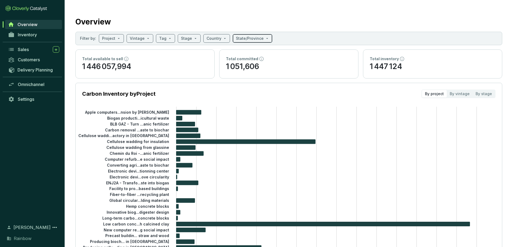
click at [256, 42] on input "search" at bounding box center [250, 38] width 28 height 8
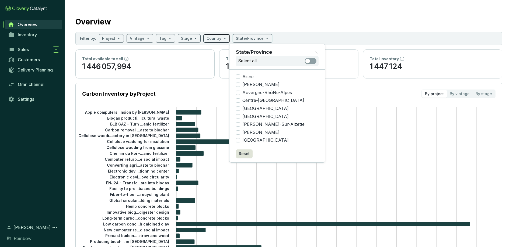
click at [211, 41] on input "search" at bounding box center [214, 38] width 15 height 8
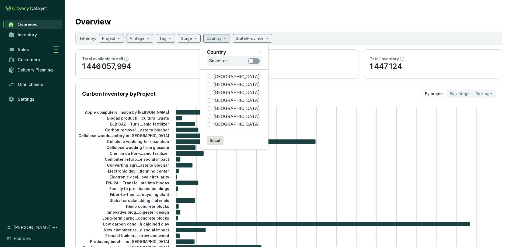
click at [220, 20] on div "Overview" at bounding box center [288, 20] width 427 height 13
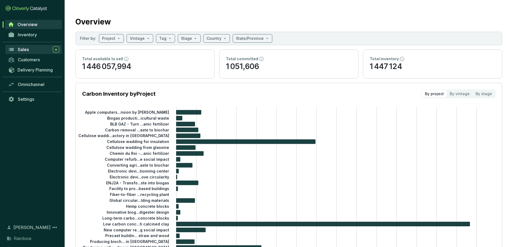
click at [35, 51] on div "Sales" at bounding box center [38, 49] width 41 height 6
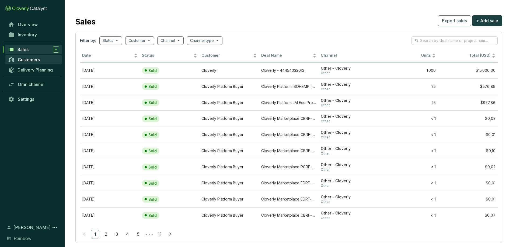
click at [30, 61] on span "Customers" at bounding box center [29, 59] width 22 height 5
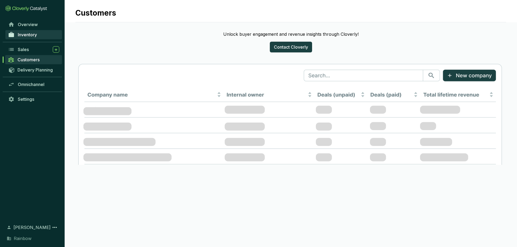
click at [26, 34] on span "Inventory" at bounding box center [27, 34] width 19 height 5
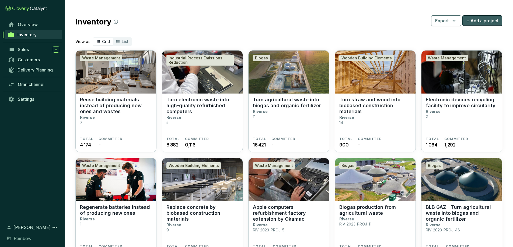
click at [491, 19] on span "+ Add a project" at bounding box center [482, 21] width 32 height 6
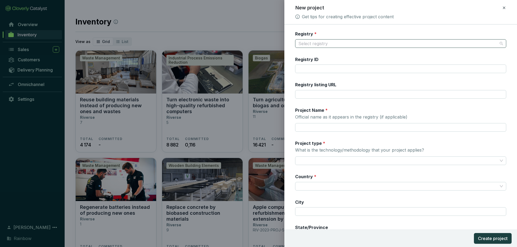
click at [362, 41] on input "Registry *" at bounding box center [397, 44] width 199 height 8
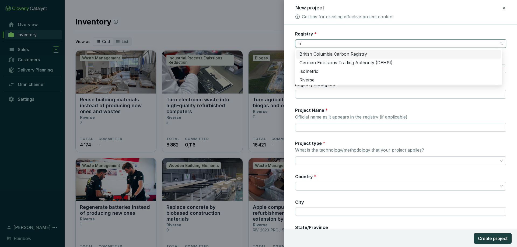
type input "riv"
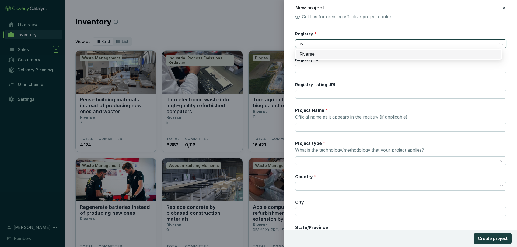
click at [349, 51] on div "Riverse" at bounding box center [398, 54] width 205 height 9
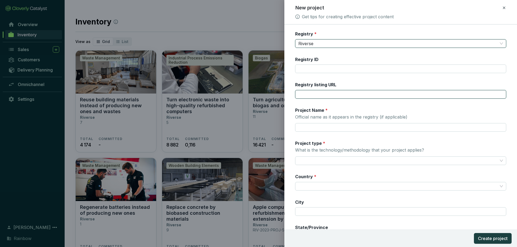
click at [320, 95] on input "Registry listing URL" at bounding box center [400, 94] width 211 height 9
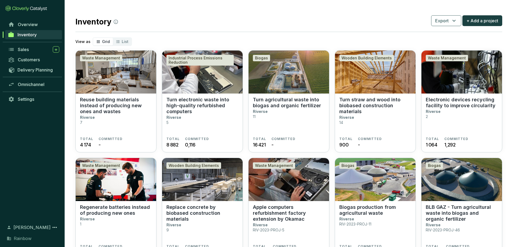
scroll to position [191, 0]
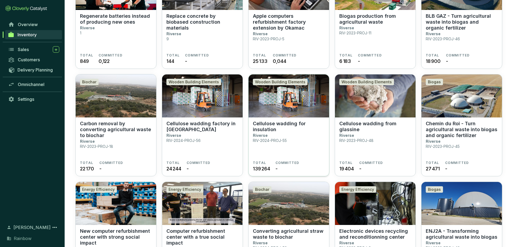
click at [267, 130] on p "Cellulose wadding for insulation" at bounding box center [289, 127] width 72 height 12
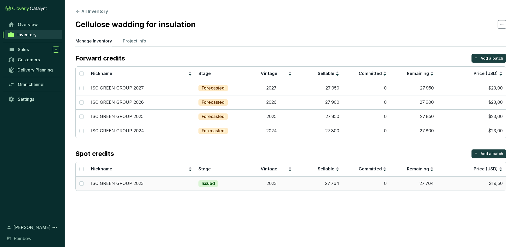
click at [469, 186] on td "$19,50" at bounding box center [471, 184] width 69 height 14
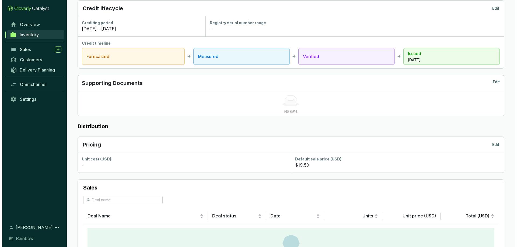
scroll to position [173, 0]
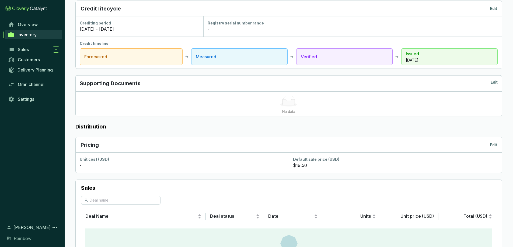
click at [492, 144] on p "Edit" at bounding box center [493, 144] width 7 height 5
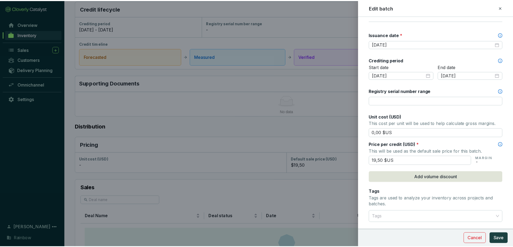
scroll to position [151, 0]
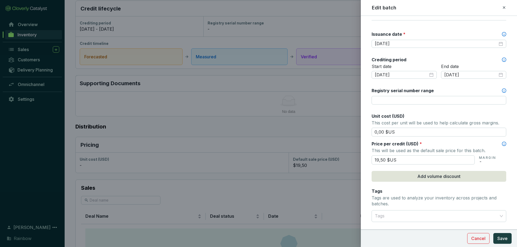
drag, startPoint x: 379, startPoint y: 161, endPoint x: 355, endPoint y: 163, distance: 23.3
click at [355, 163] on div "Edit batch Batch name * This is the internal name that will be used throughout …" at bounding box center [258, 123] width 517 height 247
type input "15,00 $US"
click at [502, 240] on span "Save" at bounding box center [502, 239] width 10 height 6
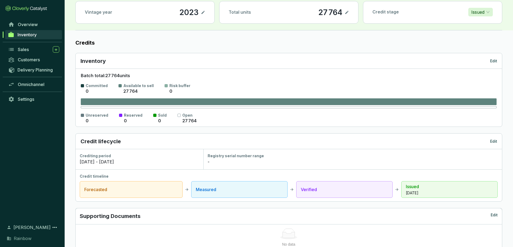
scroll to position [0, 0]
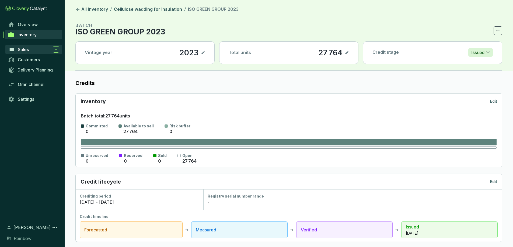
click at [29, 50] on span "Sales" at bounding box center [23, 49] width 11 height 5
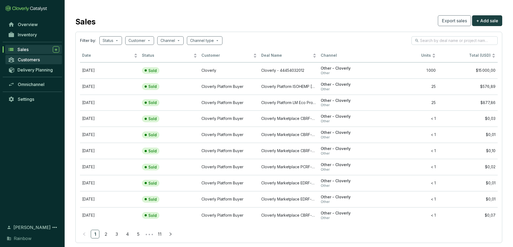
click at [33, 61] on span "Customers" at bounding box center [29, 59] width 22 height 5
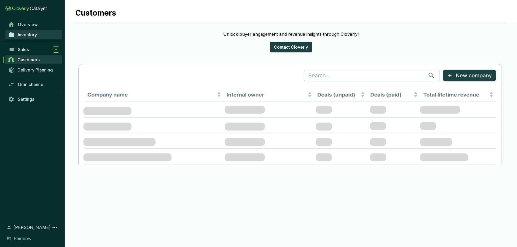
click at [26, 36] on span "Inventory" at bounding box center [27, 34] width 19 height 5
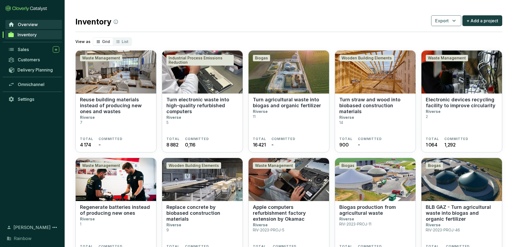
click at [26, 27] on span "Overview" at bounding box center [28, 24] width 20 height 5
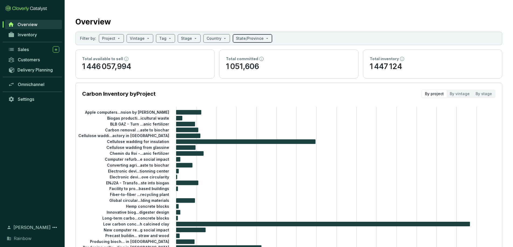
click at [256, 38] on input "search" at bounding box center [250, 38] width 28 height 8
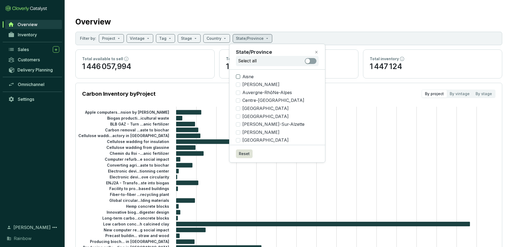
click at [238, 76] on input "Aisne" at bounding box center [238, 77] width 4 height 4
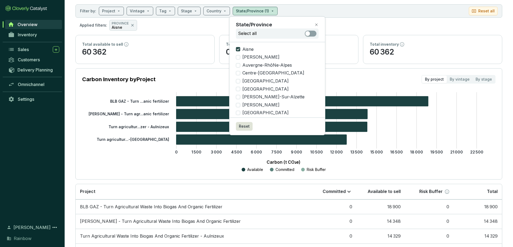
click at [239, 49] on input "Aisne" at bounding box center [238, 49] width 4 height 4
checkbox input "false"
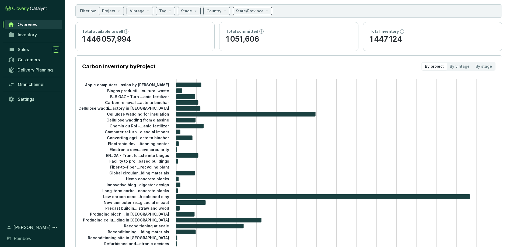
click at [251, 11] on input "search" at bounding box center [250, 11] width 28 height 8
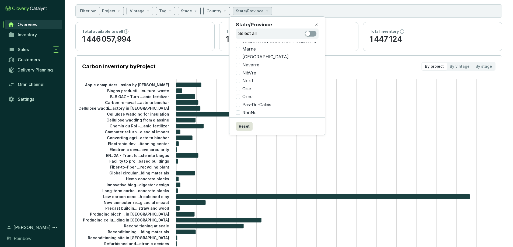
scroll to position [153, 0]
click at [238, 96] on input "Orne" at bounding box center [238, 95] width 4 height 4
checkbox input "true"
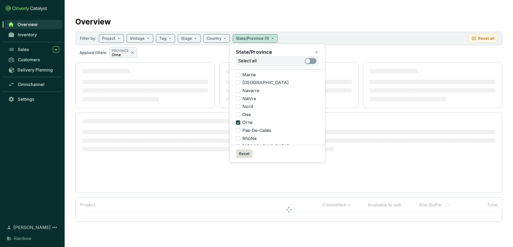
scroll to position [0, 0]
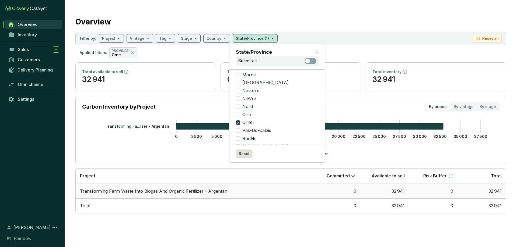
click at [133, 191] on td "Transforming Farm Waste Into Biogas And Organic Fertilizer - Argentan" at bounding box center [194, 191] width 236 height 15
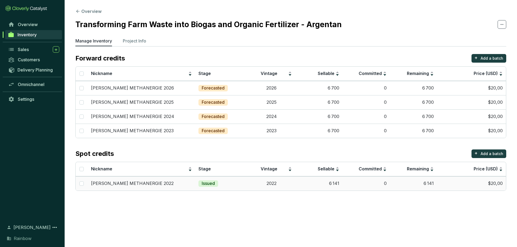
click at [442, 181] on td "$20,00" at bounding box center [471, 184] width 69 height 14
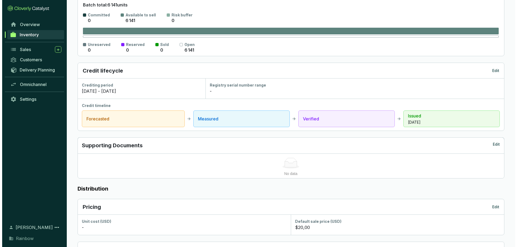
scroll to position [144, 0]
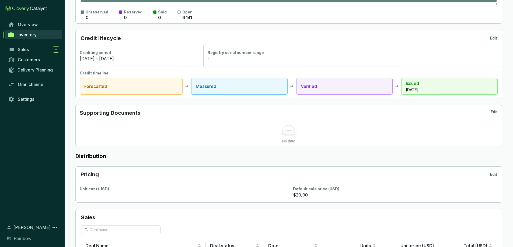
click at [494, 176] on p "Edit" at bounding box center [493, 174] width 7 height 5
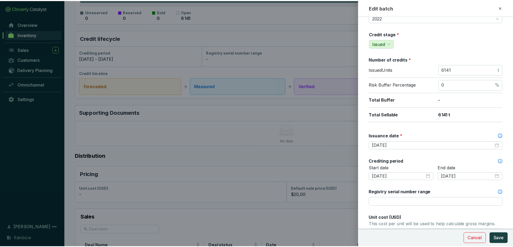
scroll to position [122, 0]
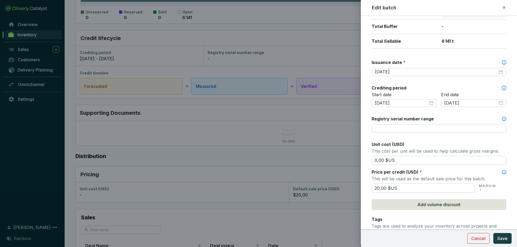
drag, startPoint x: 380, startPoint y: 189, endPoint x: 358, endPoint y: 187, distance: 22.2
click at [358, 187] on div "Edit batch Batch name * This is the internal name that will be used throughout …" at bounding box center [258, 123] width 517 height 247
type input "15,00 $US"
click at [508, 238] on button "Save" at bounding box center [502, 238] width 18 height 11
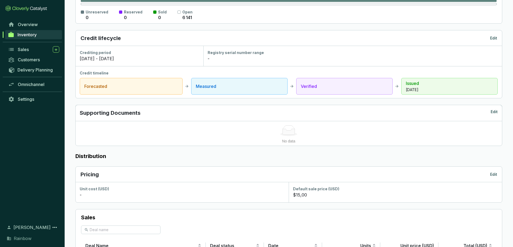
scroll to position [0, 0]
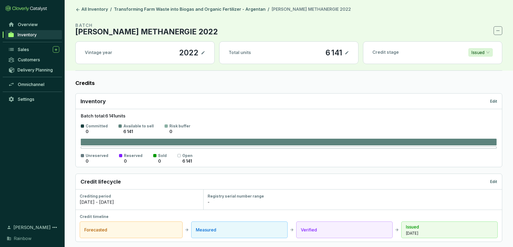
click at [31, 34] on span "Inventory" at bounding box center [27, 34] width 19 height 5
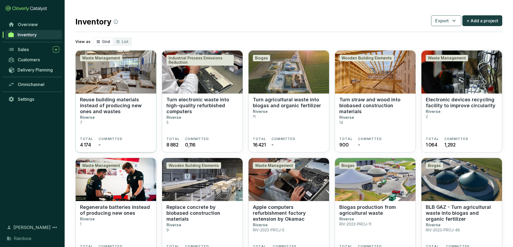
click at [105, 104] on p "Reuse building materials instead of producing new ones and wastes" at bounding box center [116, 106] width 72 height 18
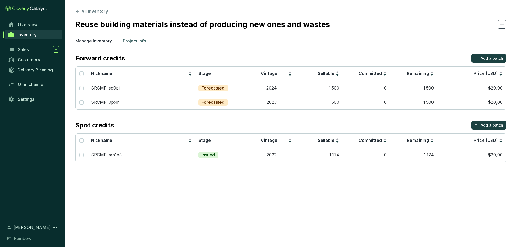
click at [129, 41] on p "Project Info" at bounding box center [134, 41] width 23 height 6
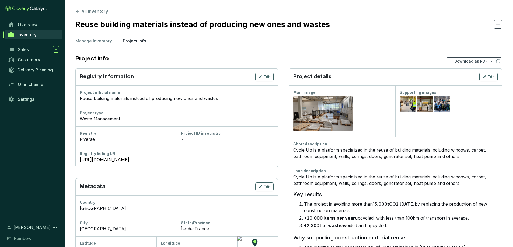
click at [88, 13] on button "All Inventory" at bounding box center [91, 11] width 33 height 6
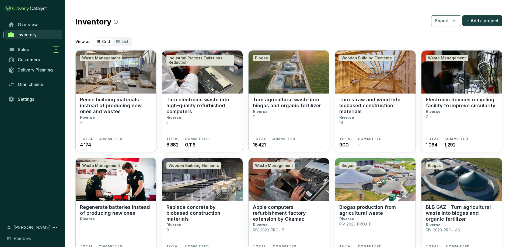
scroll to position [413, 0]
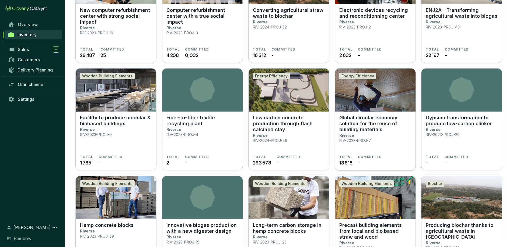
click at [380, 131] on p "Global circular economy solution for the reuse of building materials" at bounding box center [375, 124] width 72 height 18
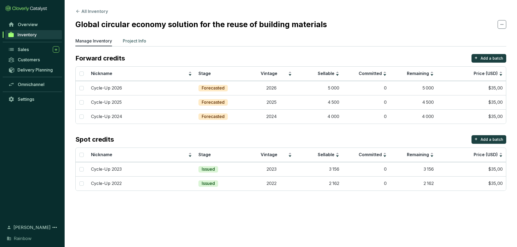
click at [130, 44] on li "Project Info" at bounding box center [134, 42] width 23 height 9
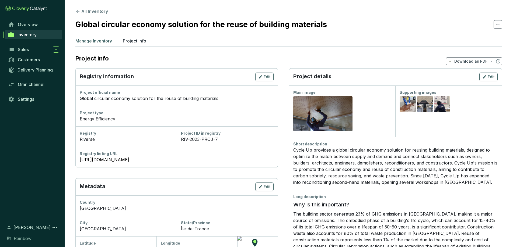
click at [89, 44] on p "Manage Inventory" at bounding box center [93, 41] width 37 height 6
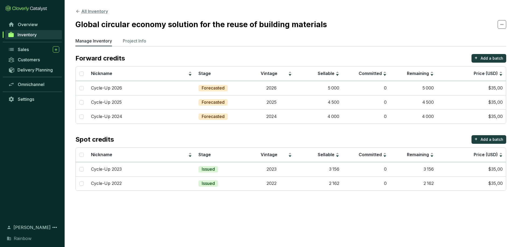
click at [82, 13] on button "All Inventory" at bounding box center [91, 11] width 33 height 6
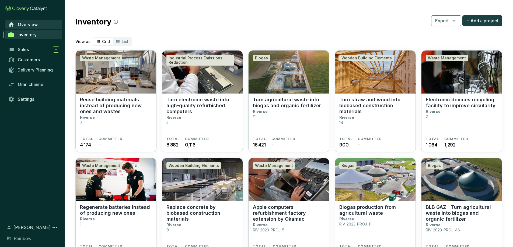
click at [21, 27] on link "Overview" at bounding box center [33, 24] width 57 height 9
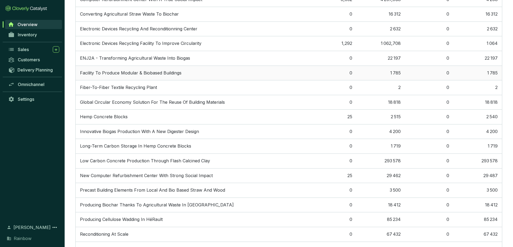
scroll to position [654, 0]
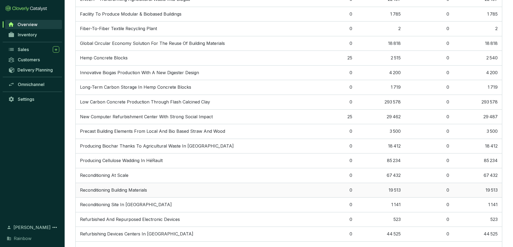
click at [110, 191] on td "Reconditioning Building Materials" at bounding box center [192, 190] width 232 height 15
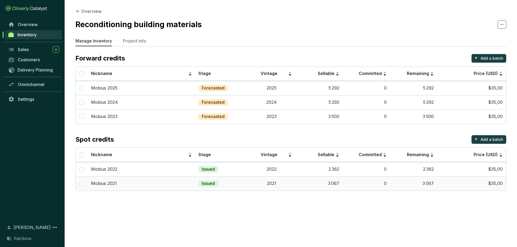
click at [463, 181] on td "$35,00" at bounding box center [471, 184] width 69 height 14
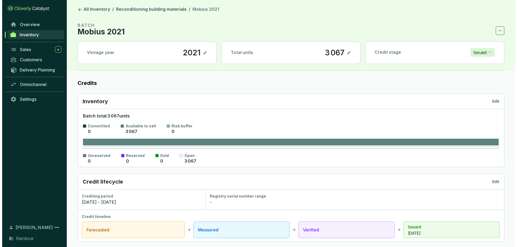
scroll to position [118, 0]
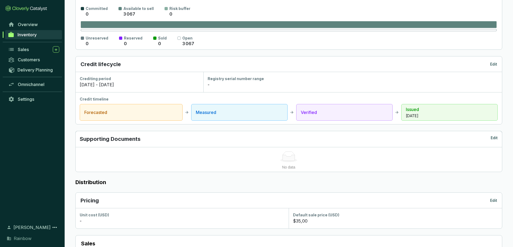
click at [491, 202] on p "Edit" at bounding box center [493, 200] width 7 height 5
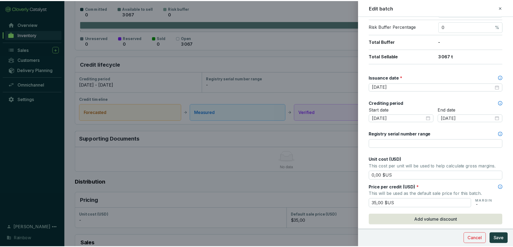
scroll to position [107, 0]
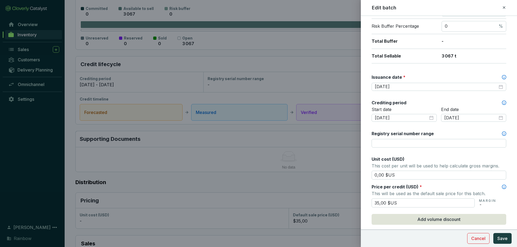
drag, startPoint x: 378, startPoint y: 204, endPoint x: 351, endPoint y: 203, distance: 27.2
click at [351, 203] on div "Edit batch Batch name * This is the internal name that will be used throughout …" at bounding box center [258, 123] width 517 height 247
type input "15,00 $US"
click at [503, 242] on button "Save" at bounding box center [502, 238] width 18 height 11
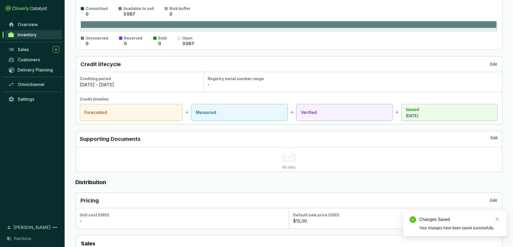
scroll to position [0, 0]
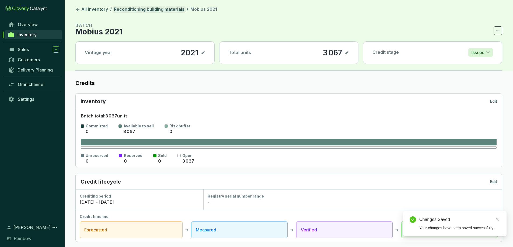
click at [139, 11] on link "Reconditioning building materials" at bounding box center [149, 9] width 73 height 6
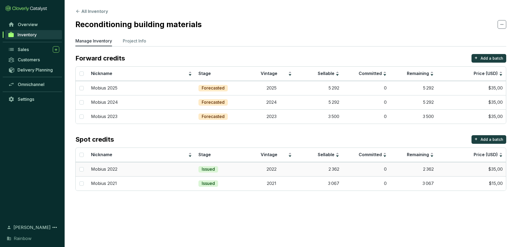
click at [474, 171] on td "$35,00" at bounding box center [471, 169] width 69 height 14
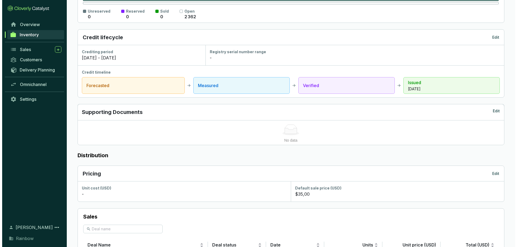
scroll to position [159, 0]
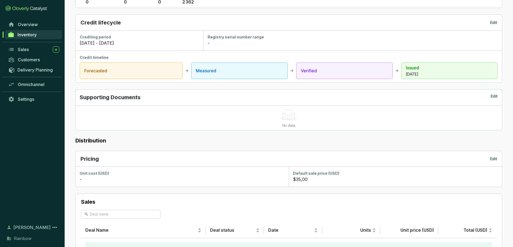
click at [491, 159] on p "Edit" at bounding box center [493, 158] width 7 height 5
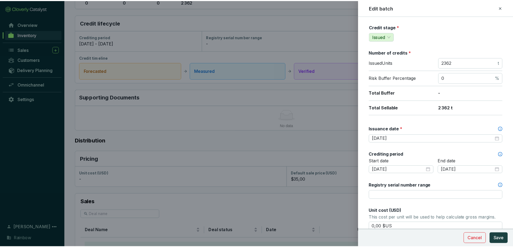
scroll to position [56, 0]
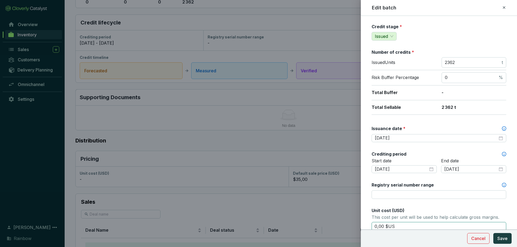
click at [376, 227] on input "0,00 $US" at bounding box center [439, 226] width 135 height 9
type input "20,00 $US"
click at [503, 238] on span "Save" at bounding box center [502, 239] width 10 height 6
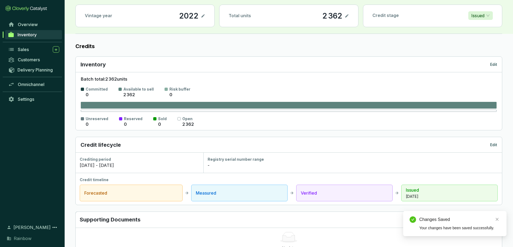
scroll to position [0, 0]
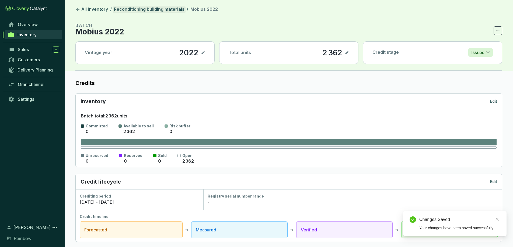
click at [136, 7] on link "Reconditioning building materials" at bounding box center [149, 9] width 73 height 6
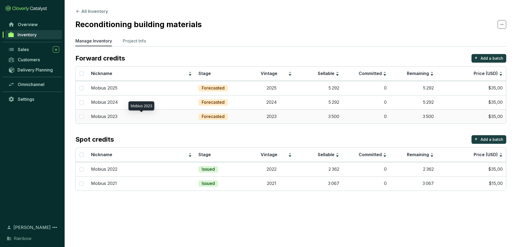
click at [128, 117] on div "Mobius 2023" at bounding box center [141, 117] width 101 height 6
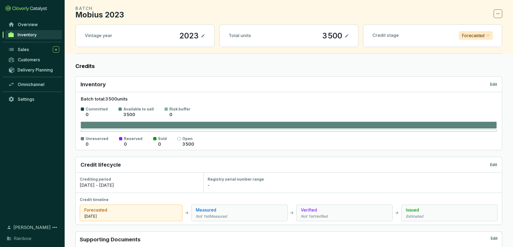
scroll to position [17, 0]
click at [346, 36] on icon at bounding box center [346, 35] width 3 height 3
click at [321, 38] on div "3 500" at bounding box center [324, 35] width 23 height 9
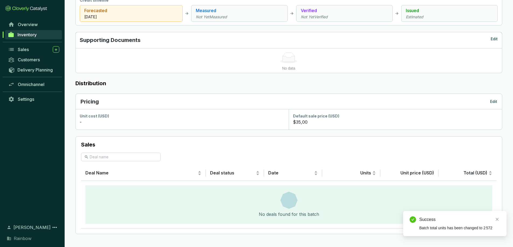
scroll to position [0, 0]
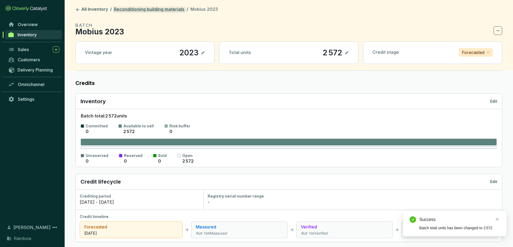
click at [127, 7] on link "Reconditioning building materials" at bounding box center [149, 9] width 73 height 6
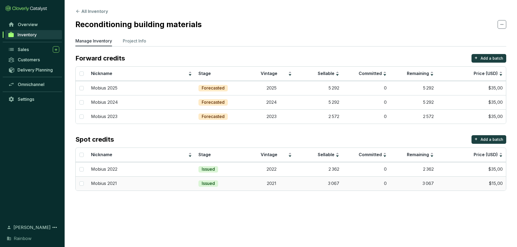
click at [235, 185] on td "Issued" at bounding box center [221, 184] width 53 height 14
